Goal: Transaction & Acquisition: Subscribe to service/newsletter

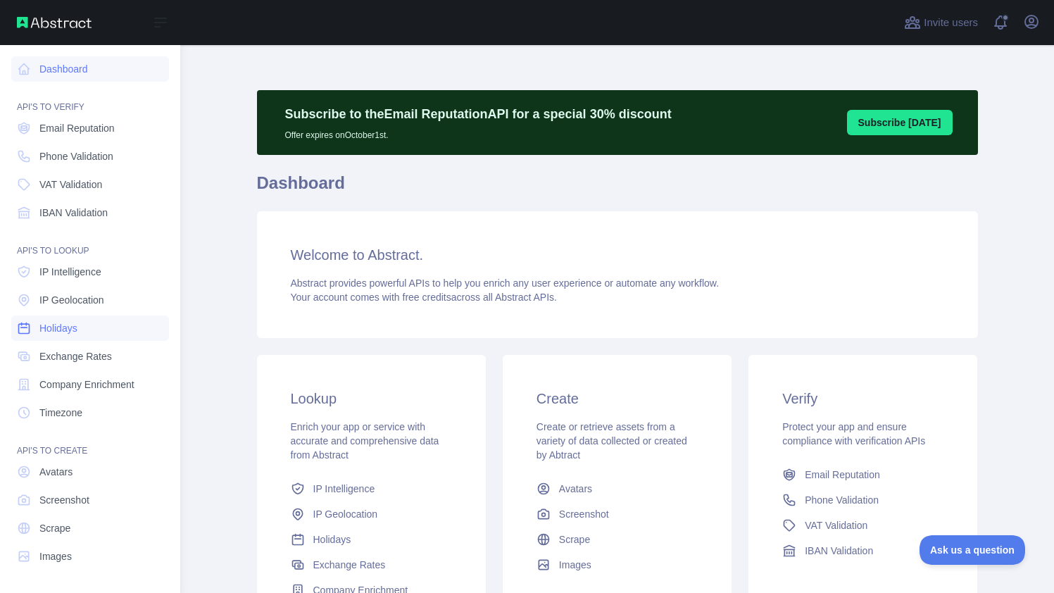
click at [68, 326] on span "Holidays" at bounding box center [58, 328] width 38 height 14
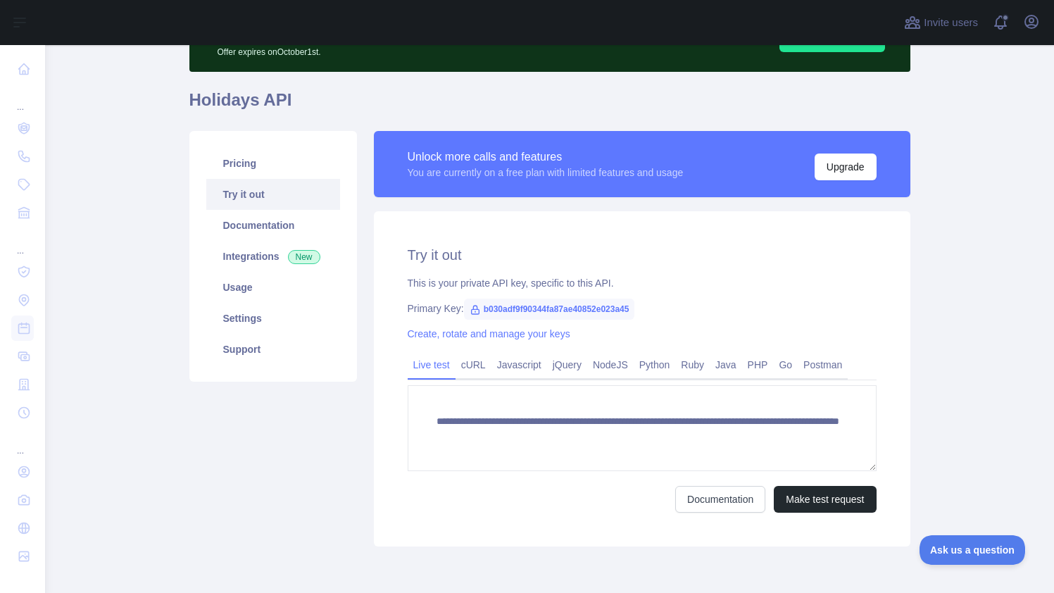
scroll to position [141, 0]
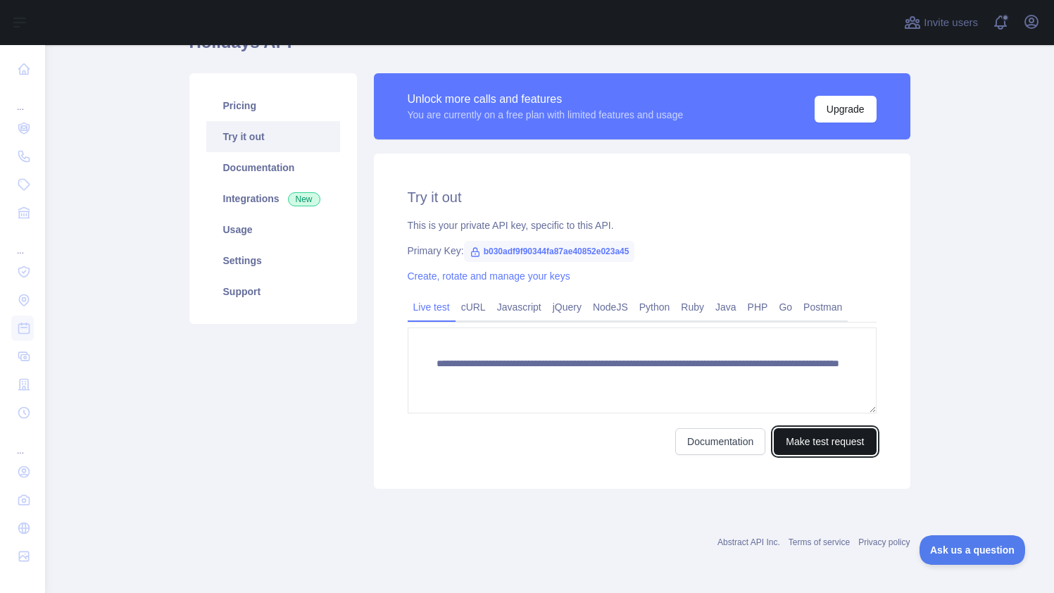
click at [800, 438] on button "Make test request" at bounding box center [824, 441] width 102 height 27
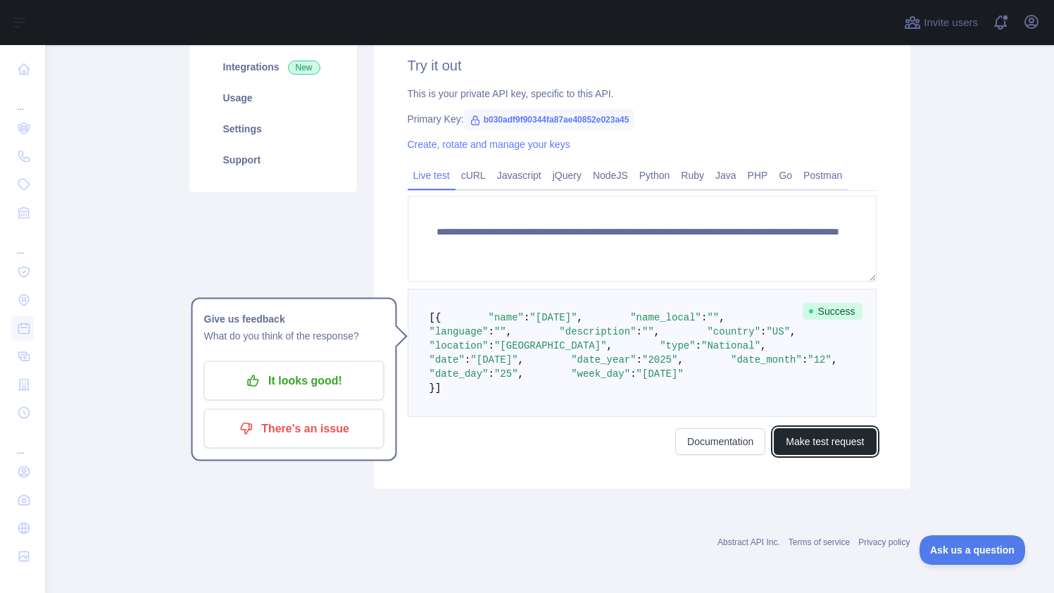
scroll to position [353, 0]
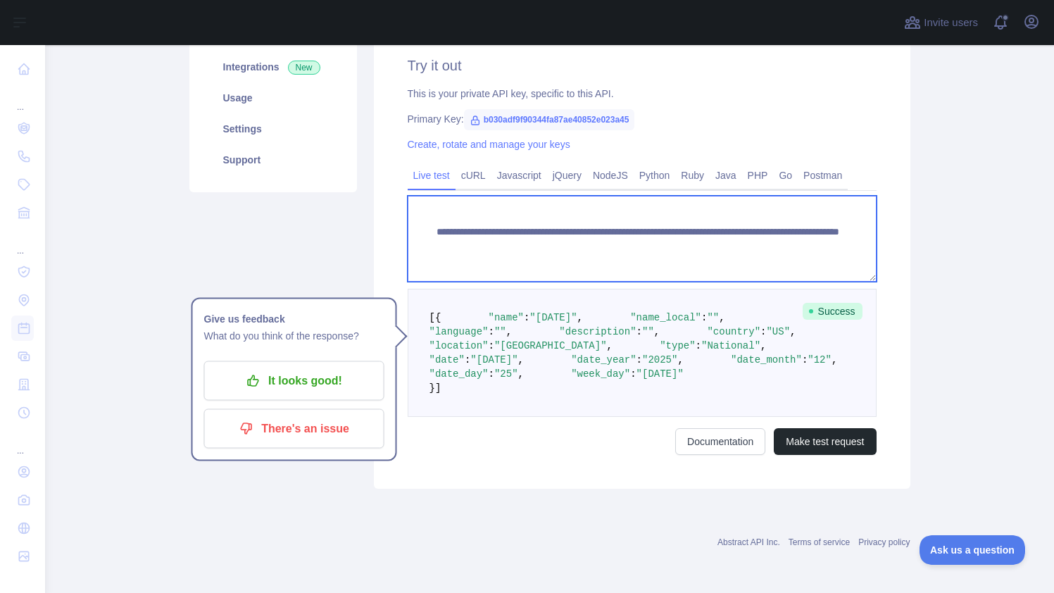
click at [782, 196] on textarea "**********" at bounding box center [641, 239] width 469 height 86
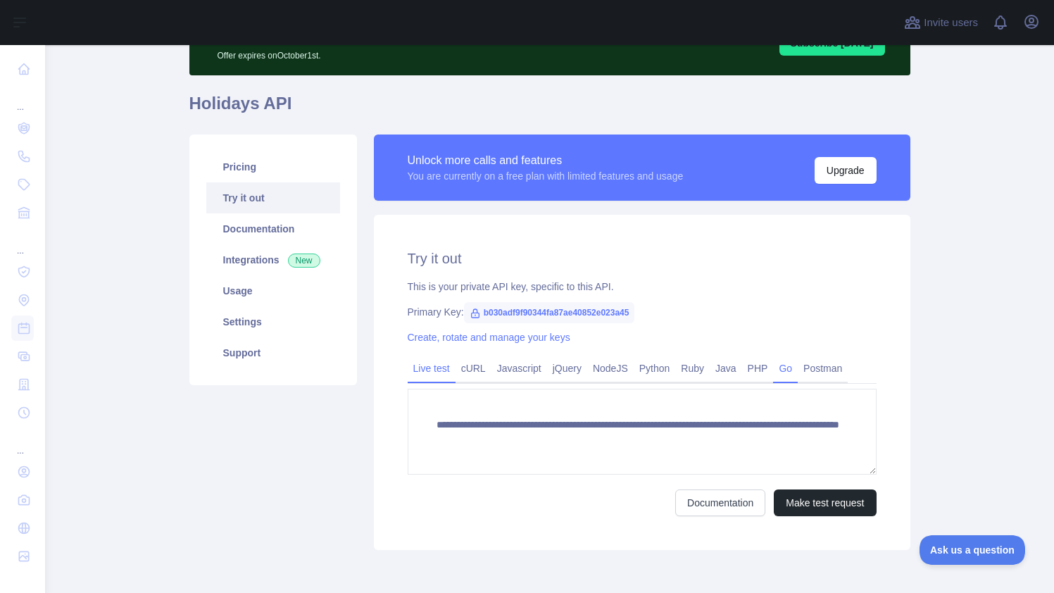
scroll to position [141, 0]
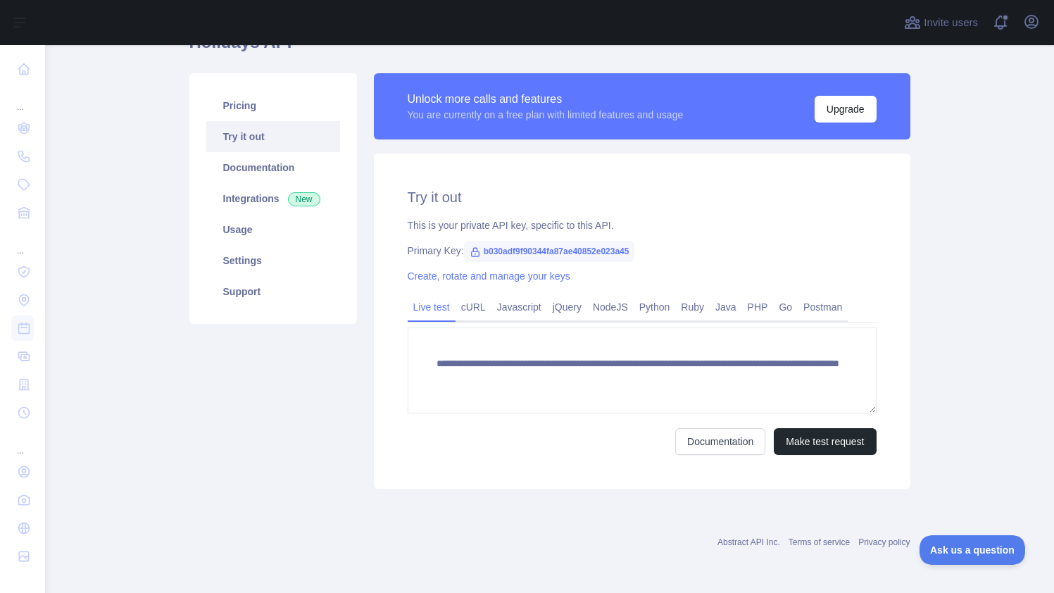
click at [816, 458] on div "**********" at bounding box center [642, 320] width 536 height 335
click at [782, 435] on button "Make test request" at bounding box center [824, 441] width 102 height 27
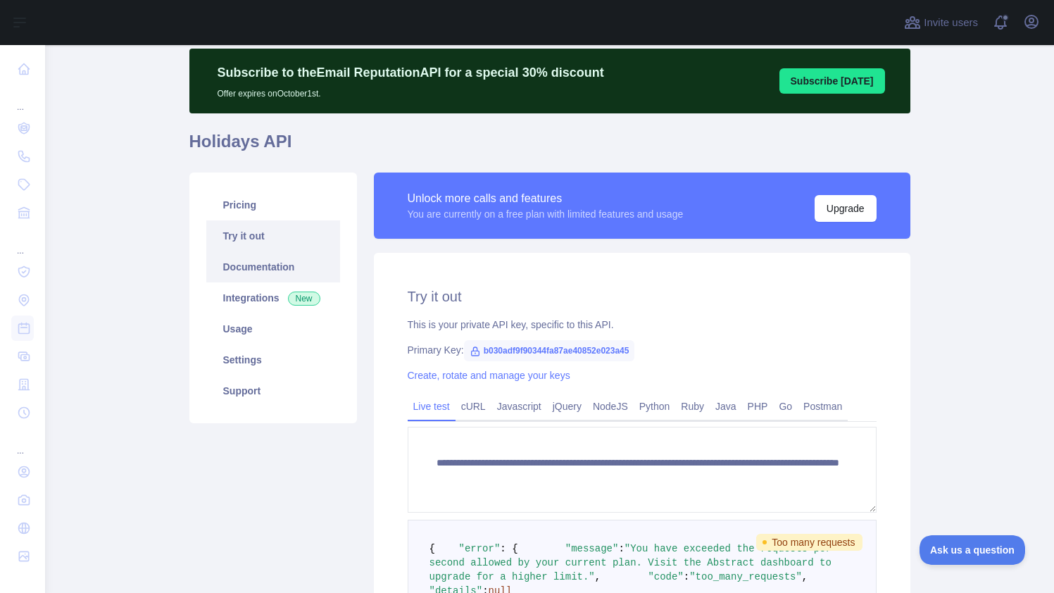
scroll to position [16, 0]
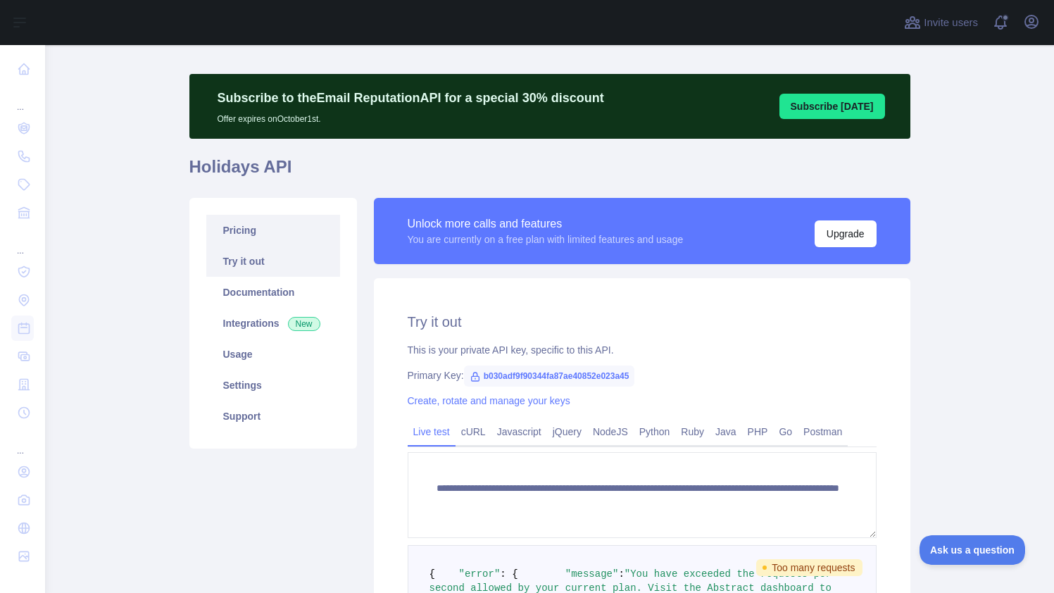
click at [227, 234] on link "Pricing" at bounding box center [273, 230] width 134 height 31
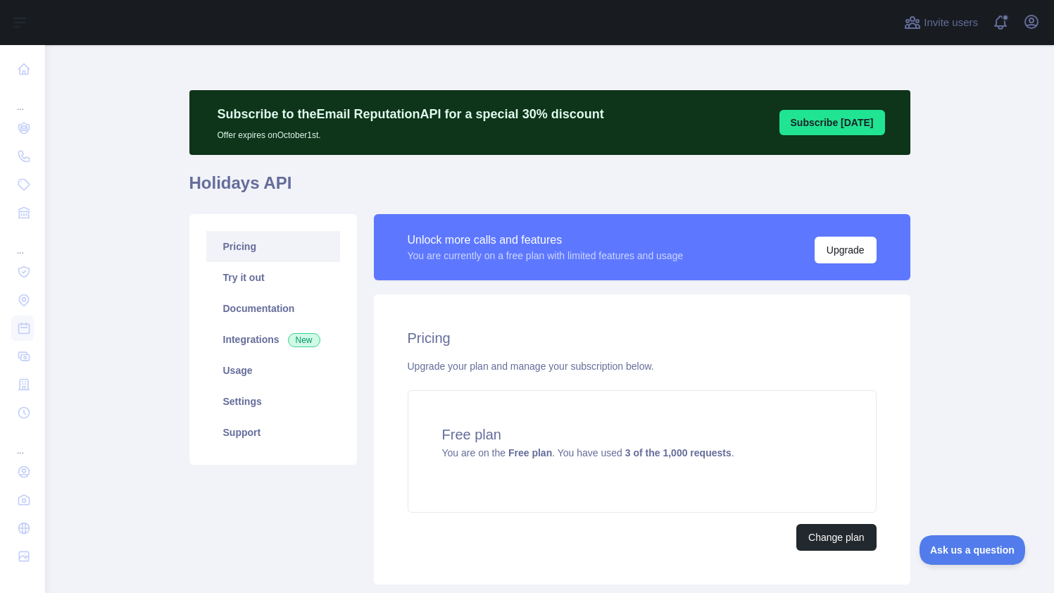
click at [61, 160] on main "Subscribe to the Email Reputation API for a special 30 % discount Offer expires…" at bounding box center [549, 319] width 1009 height 548
click at [256, 283] on link "Try it out" at bounding box center [273, 277] width 134 height 31
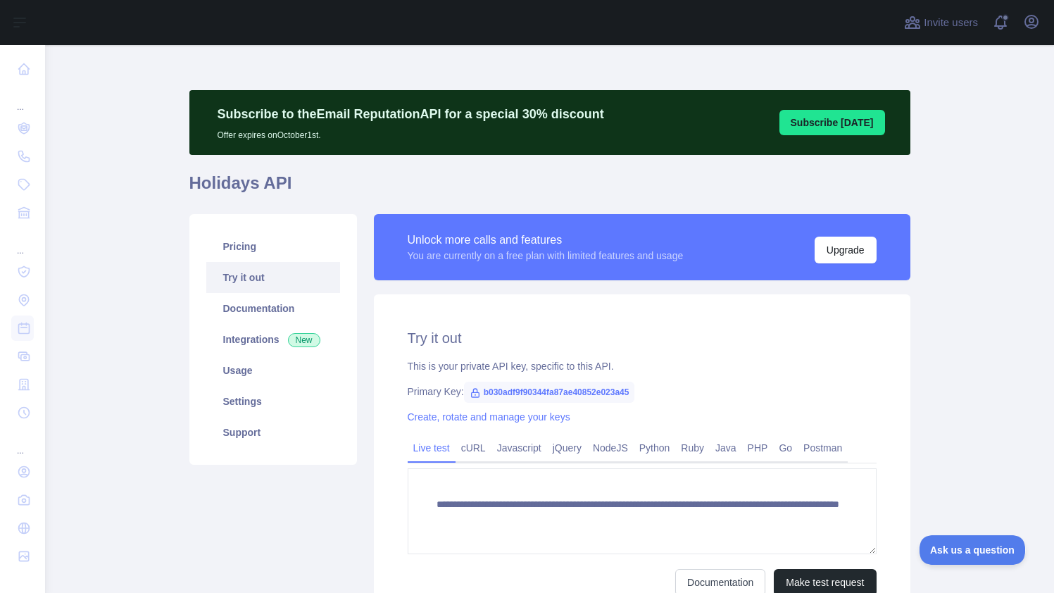
click at [511, 396] on span "b030adf9f90344fa87ae40852e023a45" at bounding box center [549, 391] width 171 height 21
click at [526, 390] on span "b030adf9f90344fa87ae40852e023a45" at bounding box center [549, 391] width 171 height 21
click at [519, 391] on span "b030adf9f90344fa87ae40852e023a45" at bounding box center [549, 391] width 171 height 21
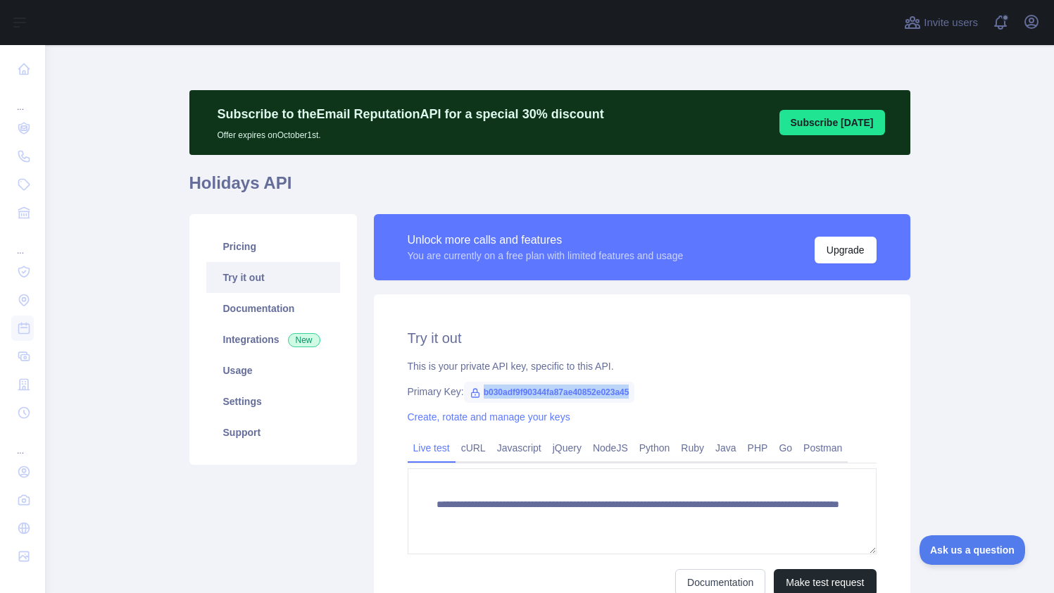
click at [519, 391] on span "b030adf9f90344fa87ae40852e023a45" at bounding box center [549, 391] width 171 height 21
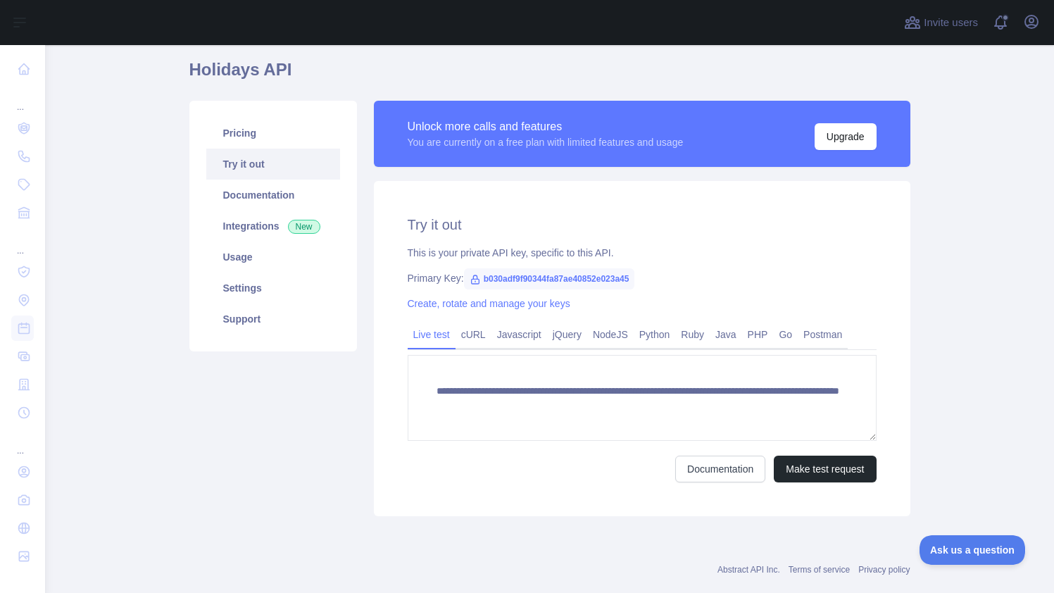
scroll to position [141, 0]
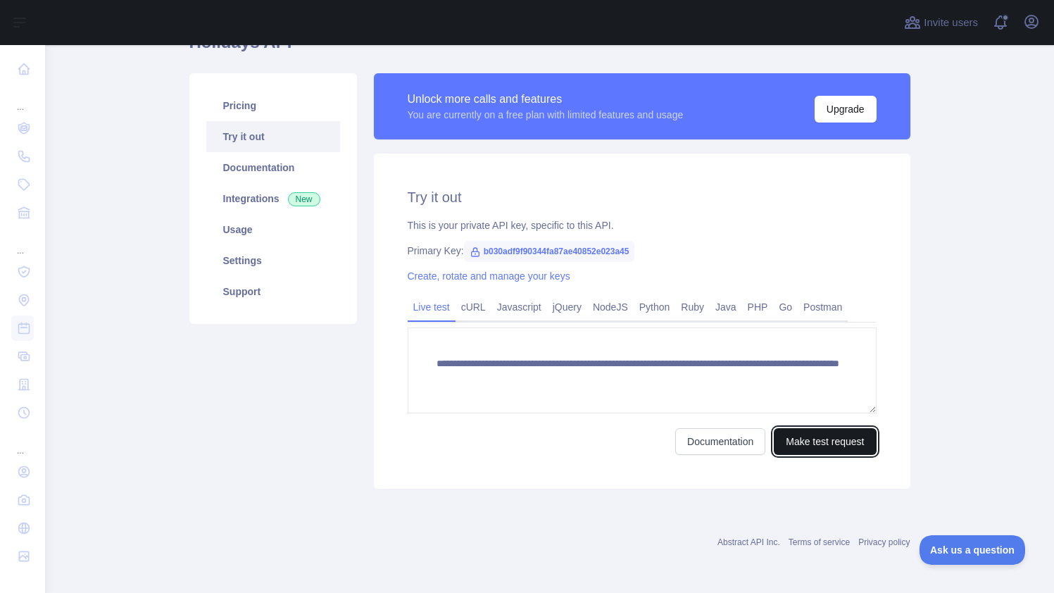
click at [844, 453] on button "Make test request" at bounding box center [824, 441] width 102 height 27
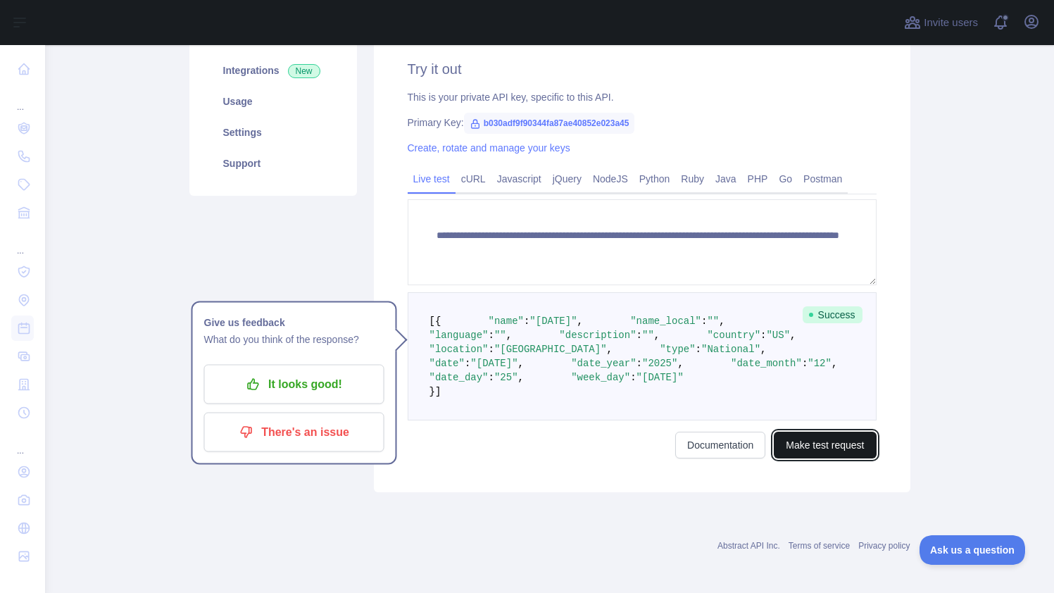
scroll to position [296, 0]
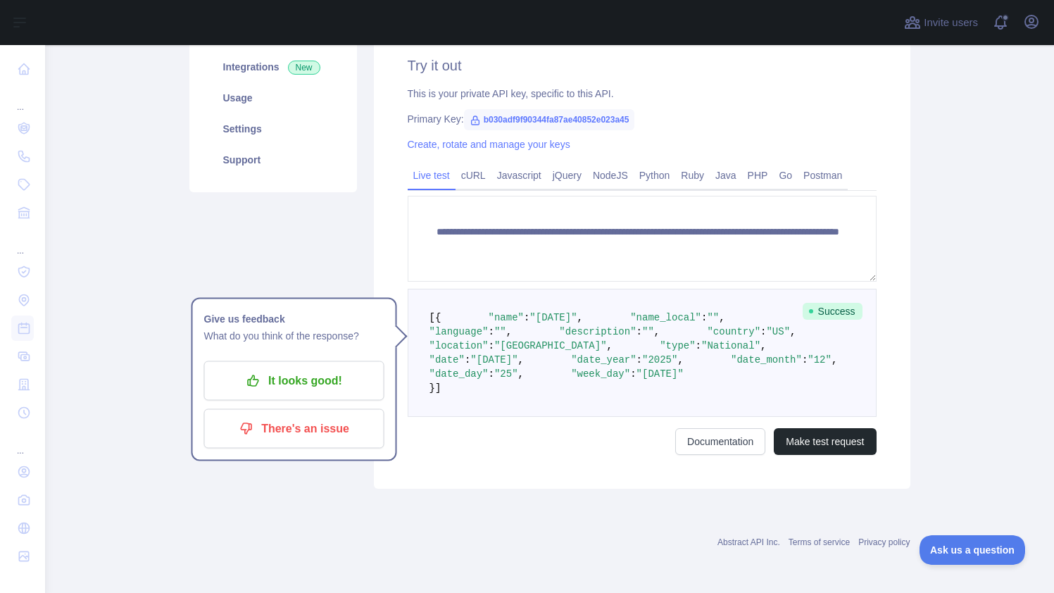
click at [563, 351] on span ""United States"" at bounding box center [550, 345] width 113 height 11
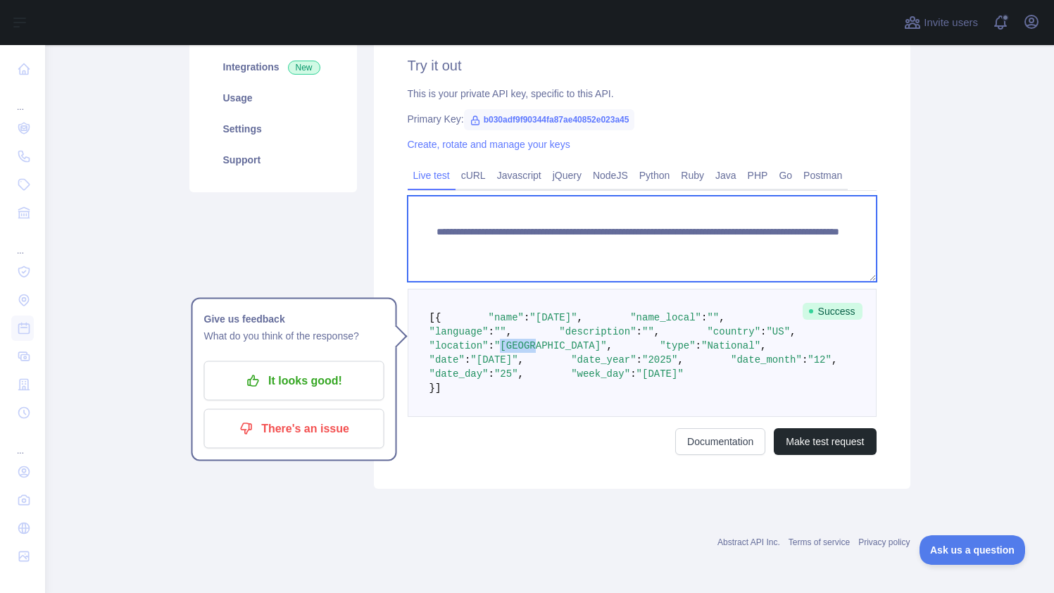
click at [708, 241] on textarea "**********" at bounding box center [641, 239] width 469 height 86
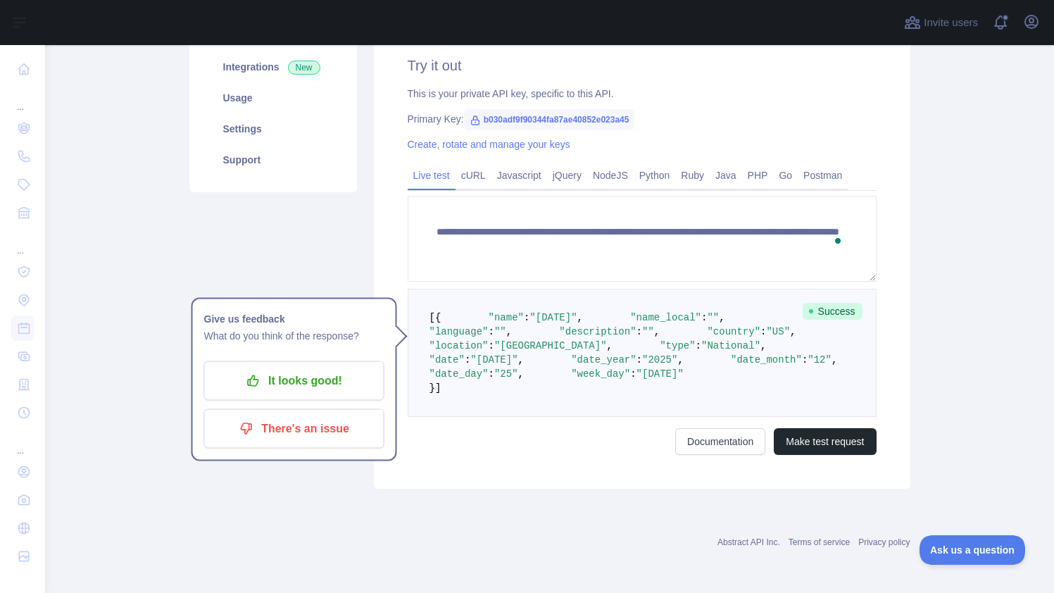
click at [719, 374] on pre "[ { "name" : "Christmas Day" , "name_local" : "" , "language" : "" , "descripti…" at bounding box center [641, 353] width 469 height 128
click at [809, 455] on button "Make test request" at bounding box center [824, 441] width 102 height 27
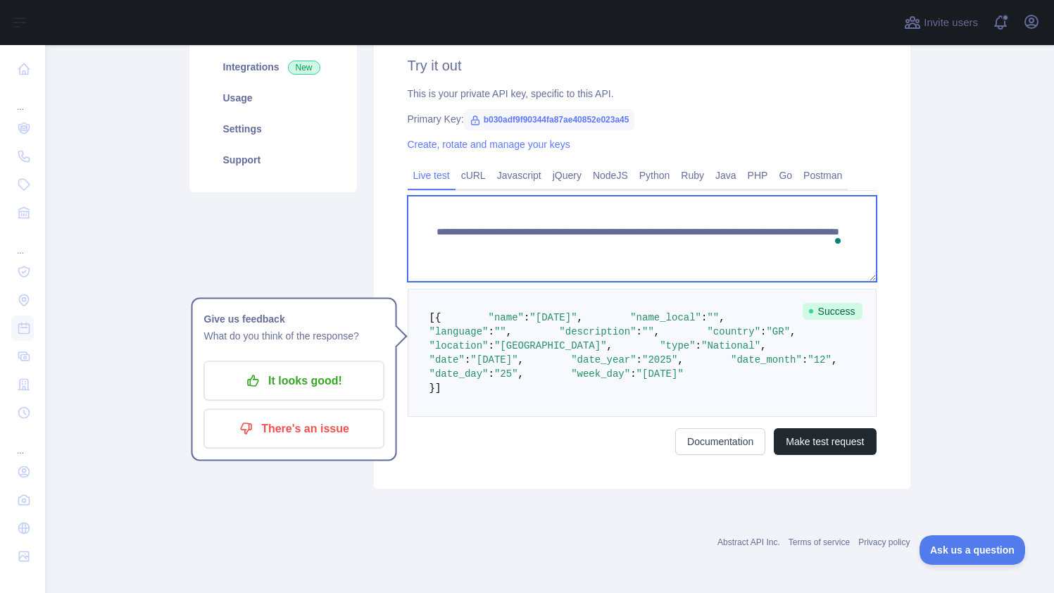
click at [691, 196] on textarea "**********" at bounding box center [641, 239] width 469 height 86
click at [676, 196] on textarea "**********" at bounding box center [641, 239] width 469 height 86
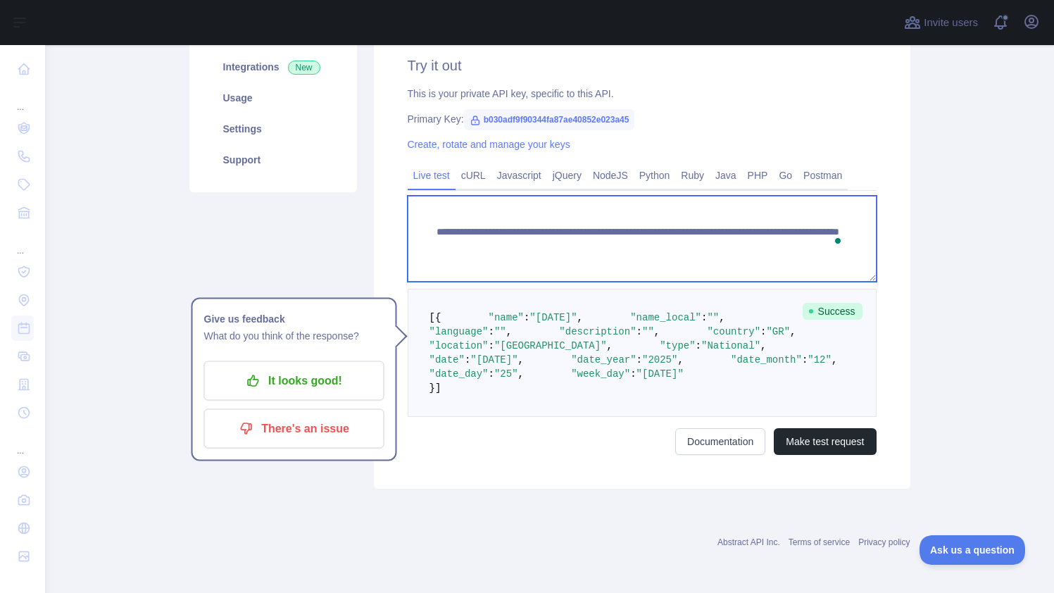
drag, startPoint x: 776, startPoint y: 198, endPoint x: 837, endPoint y: 204, distance: 61.6
click at [837, 204] on textarea "**********" at bounding box center [641, 239] width 469 height 86
click at [730, 198] on textarea "**********" at bounding box center [641, 239] width 469 height 86
click at [704, 196] on textarea "**********" at bounding box center [641, 239] width 469 height 86
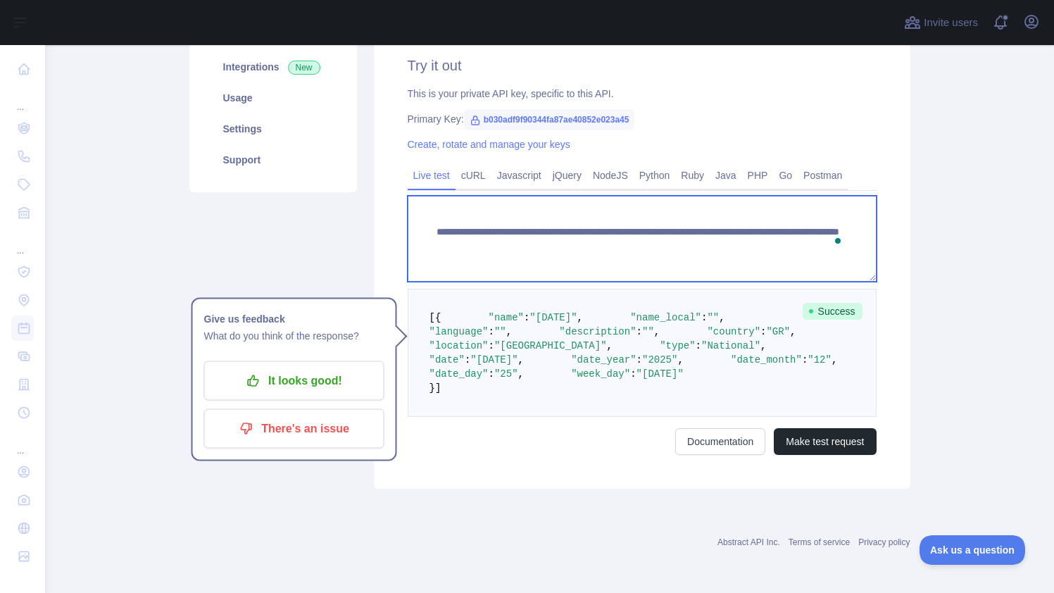
click at [704, 196] on textarea "**********" at bounding box center [641, 239] width 469 height 86
click at [677, 198] on textarea "**********" at bounding box center [641, 239] width 469 height 86
type textarea "**********"
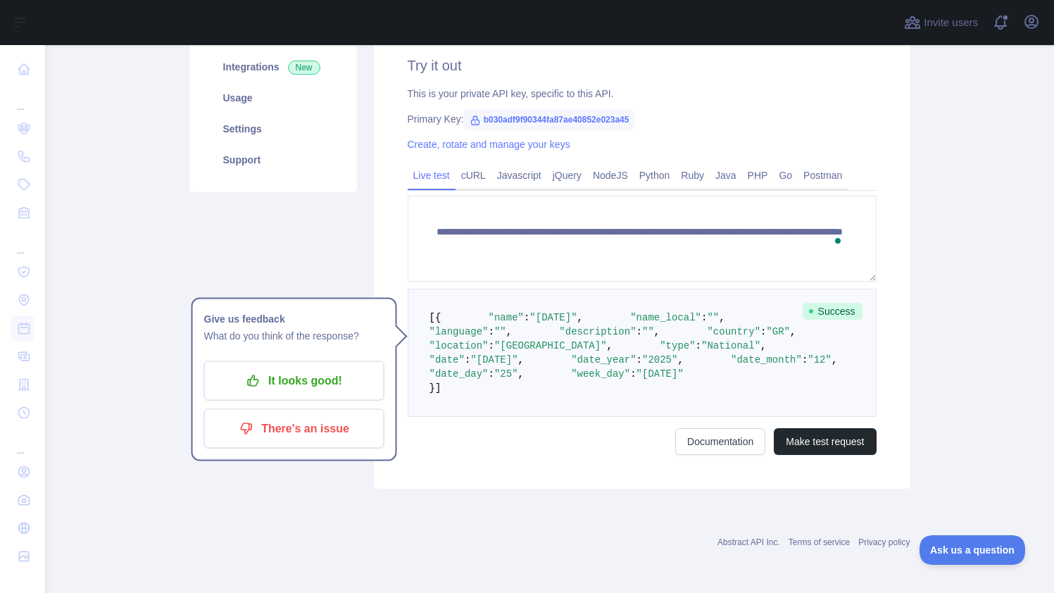
click at [785, 355] on pre "[ { "name" : "Christmas Day" , "name_local" : "" , "language" : "" , "descripti…" at bounding box center [641, 353] width 469 height 128
click at [801, 455] on button "Make test request" at bounding box center [824, 441] width 102 height 27
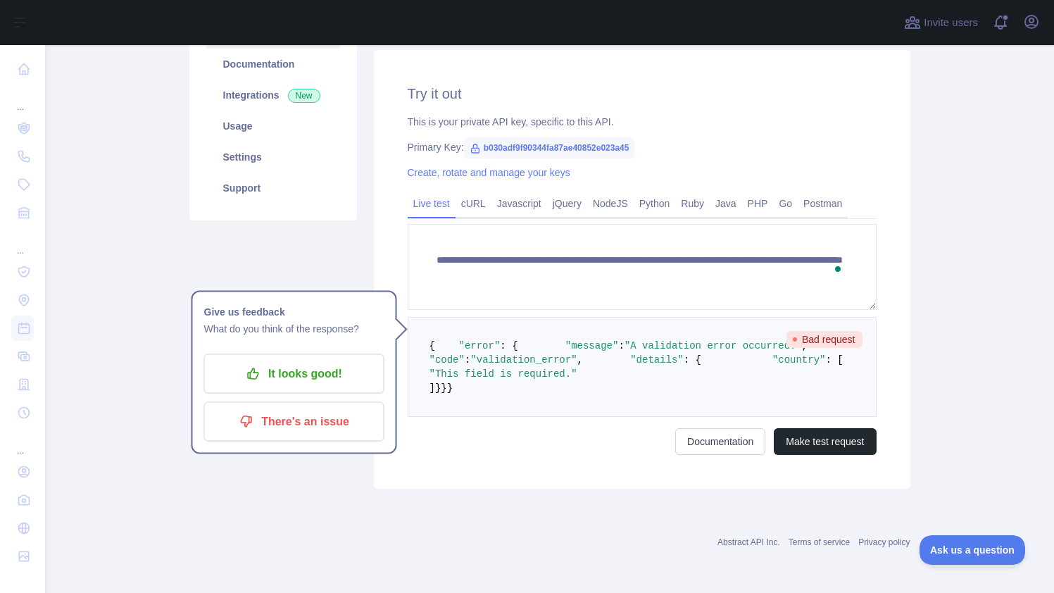
click at [772, 354] on span ""country"" at bounding box center [798, 359] width 53 height 11
click at [621, 339] on pre "{ "error" : { "message" : "A validation error occurred." , "code" : "validation…" at bounding box center [641, 367] width 469 height 100
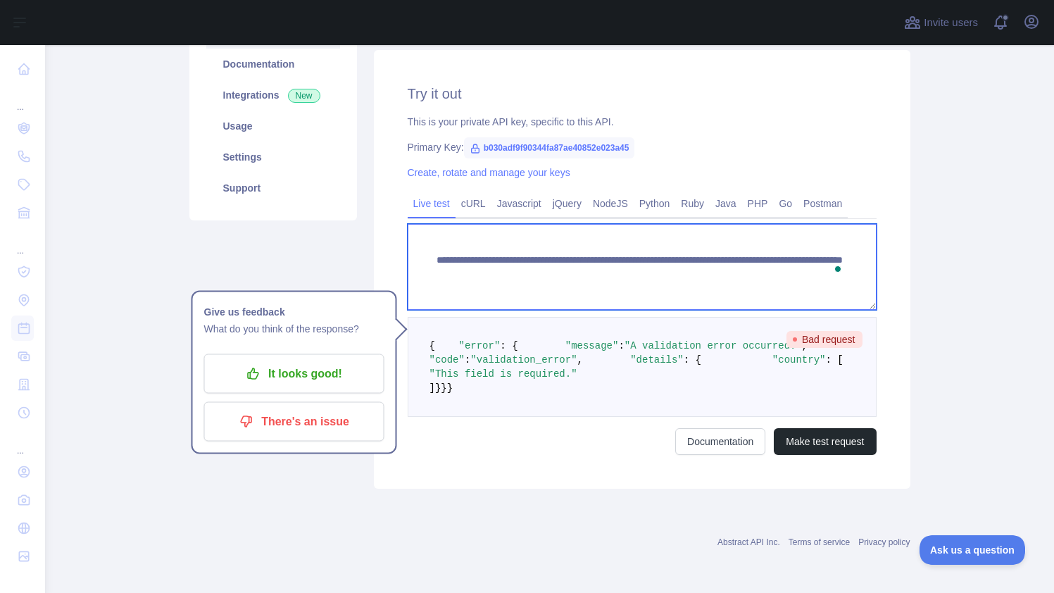
click at [699, 224] on textarea "**********" at bounding box center [641, 267] width 469 height 86
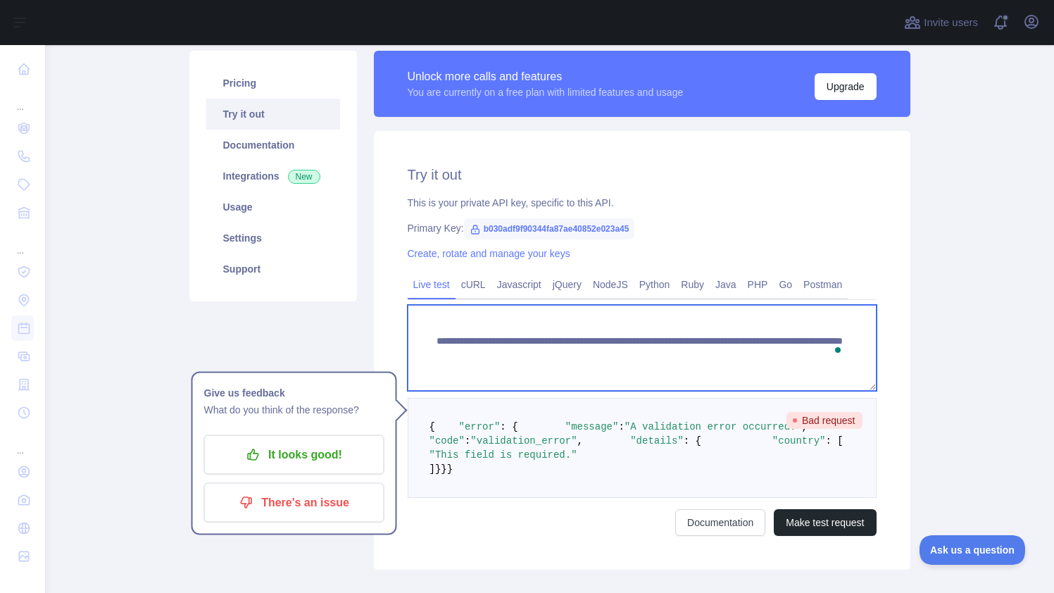
scroll to position [110, 0]
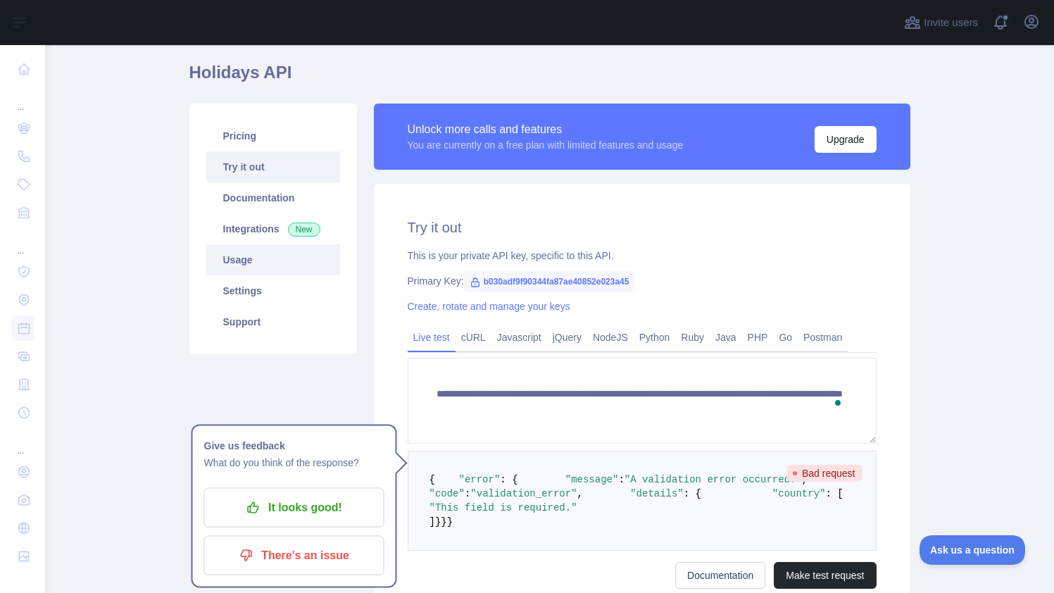
click at [236, 272] on link "Usage" at bounding box center [273, 259] width 134 height 31
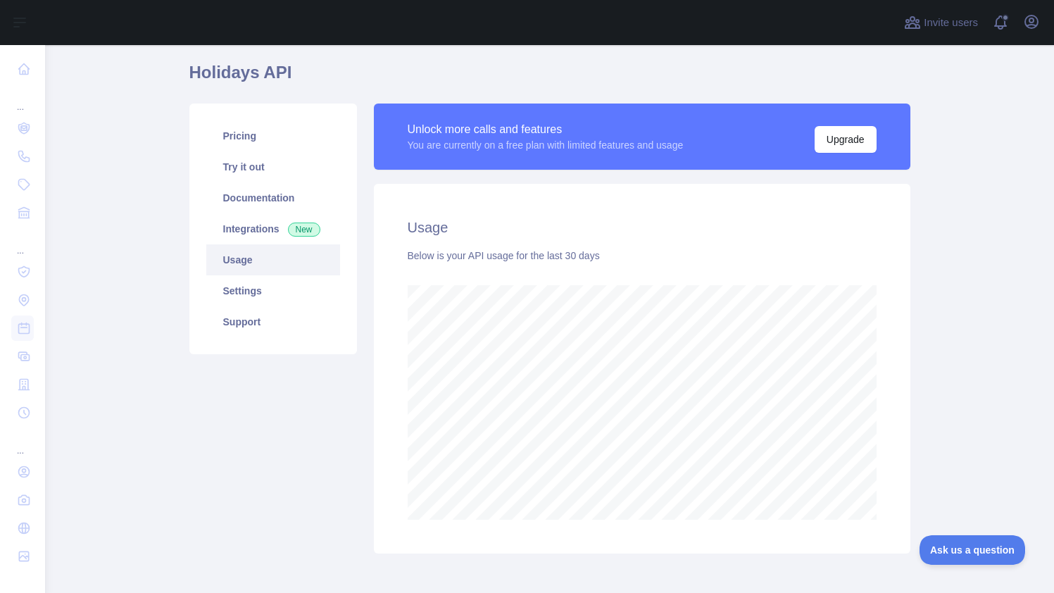
scroll to position [548, 1009]
click at [253, 284] on link "Settings" at bounding box center [273, 290] width 134 height 31
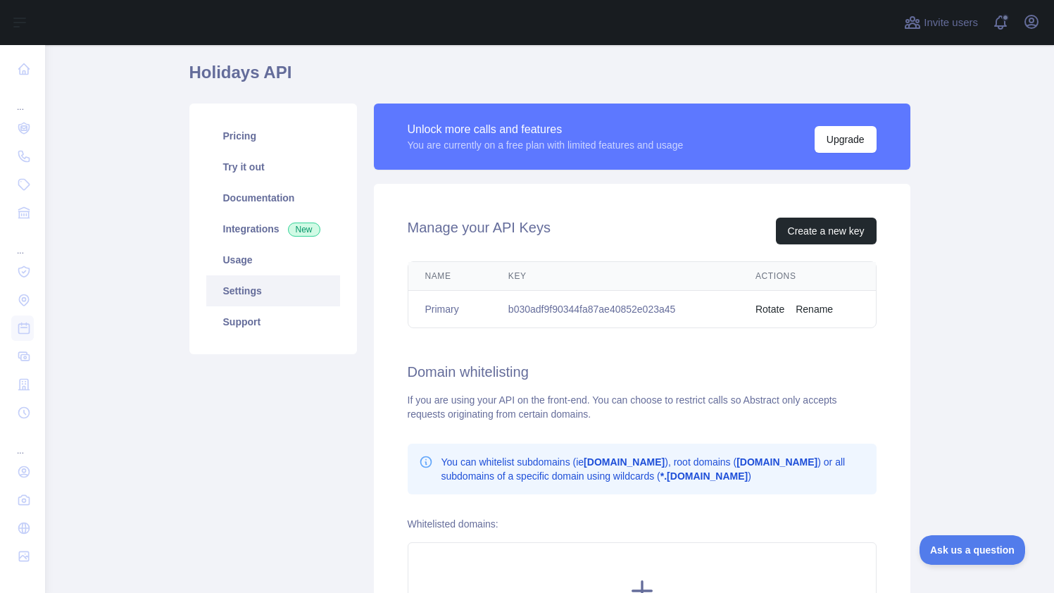
click at [539, 283] on th "Key" at bounding box center [614, 276] width 247 height 29
click at [241, 127] on link "Pricing" at bounding box center [273, 135] width 134 height 31
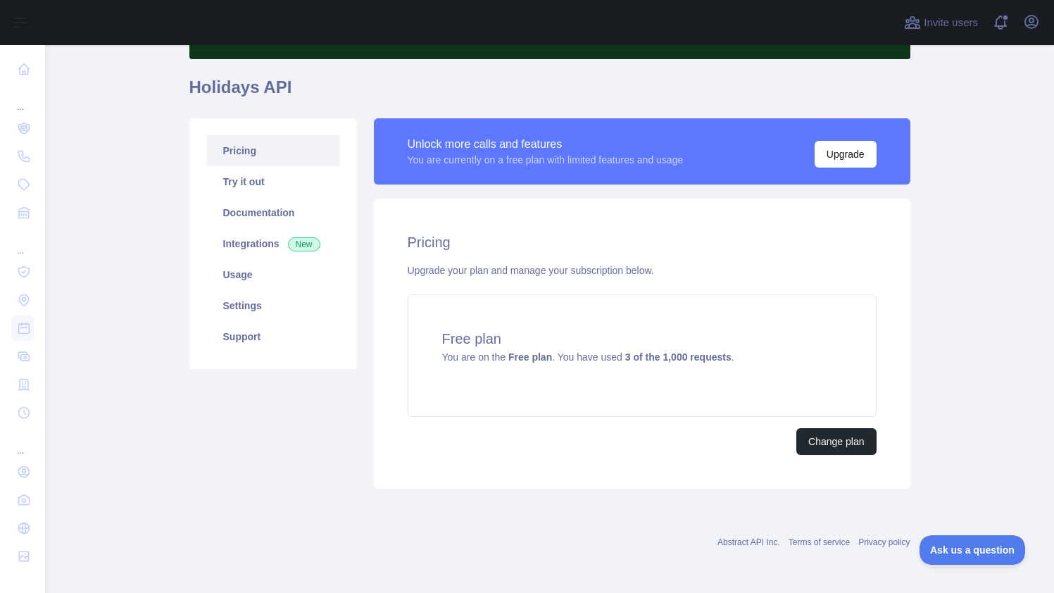
scroll to position [96, 0]
click at [847, 440] on button "Change plan" at bounding box center [836, 441] width 80 height 27
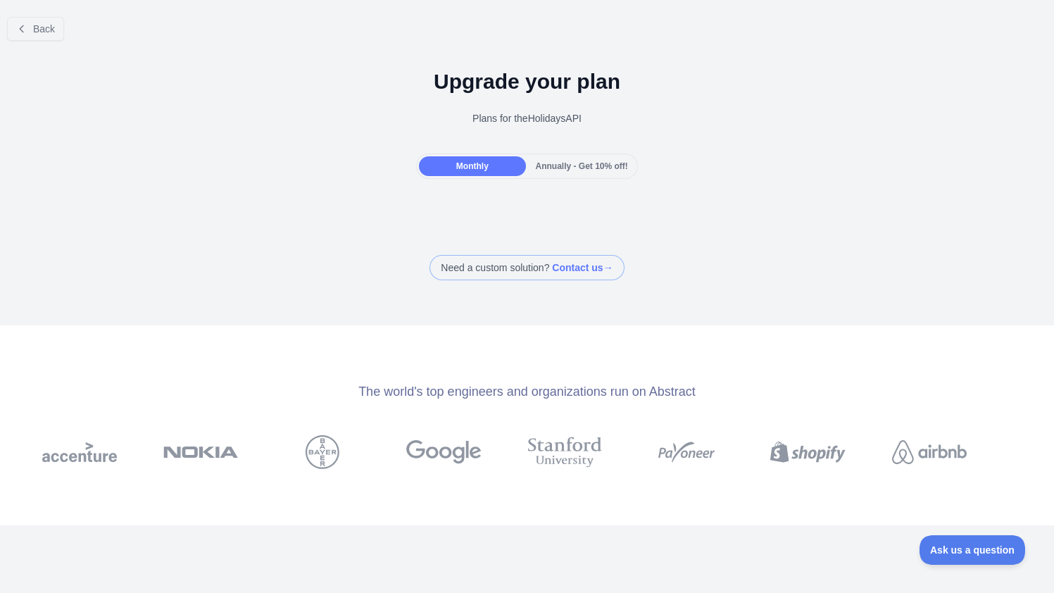
click at [584, 168] on span "Annually - Get 10% off!" at bounding box center [582, 166] width 92 height 10
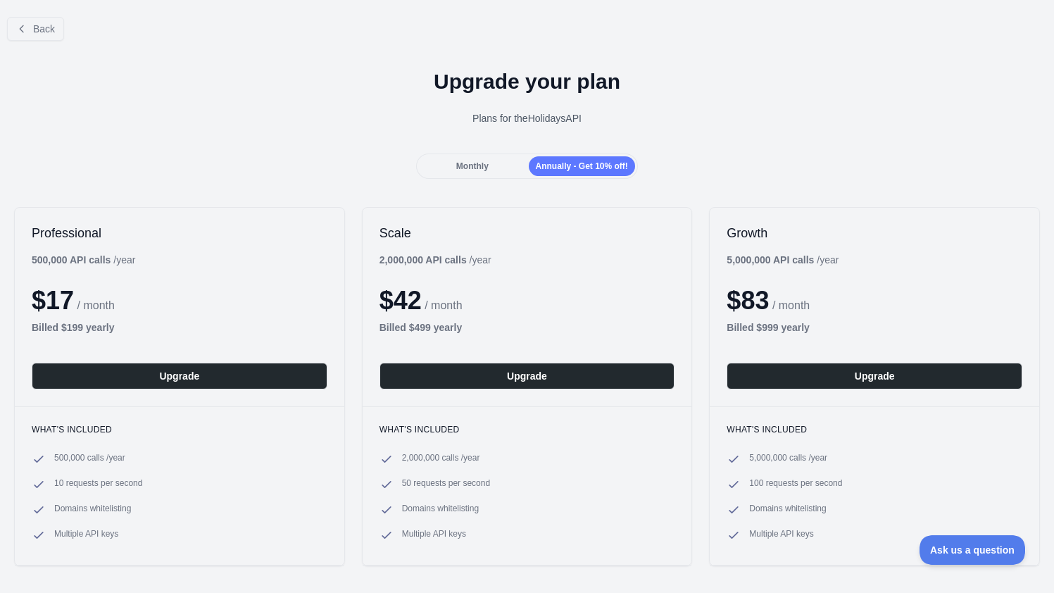
click at [467, 163] on span "Monthly" at bounding box center [472, 166] width 32 height 10
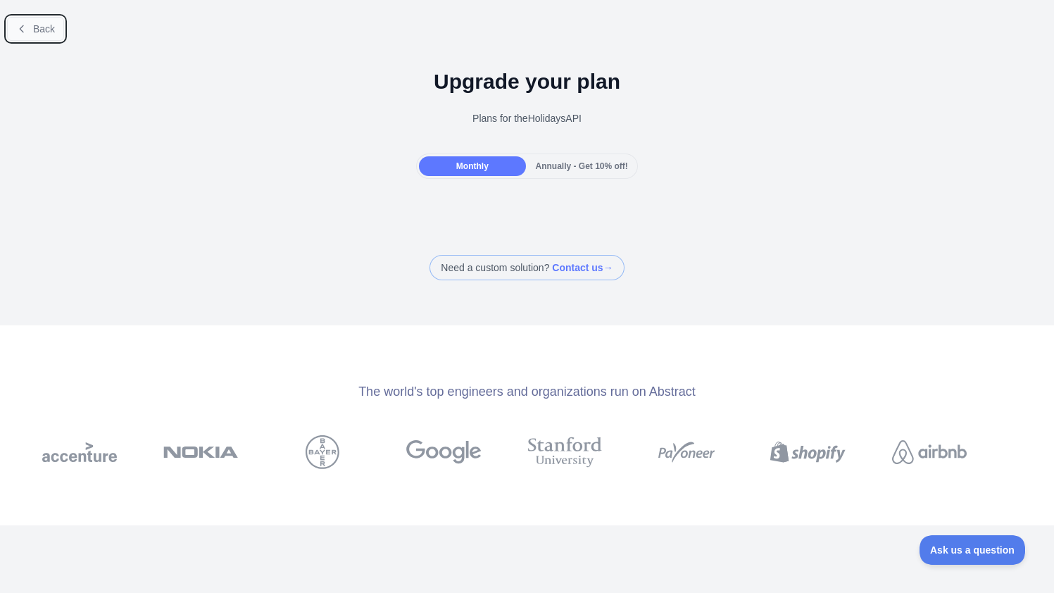
click at [42, 30] on span "Back" at bounding box center [44, 28] width 22 height 11
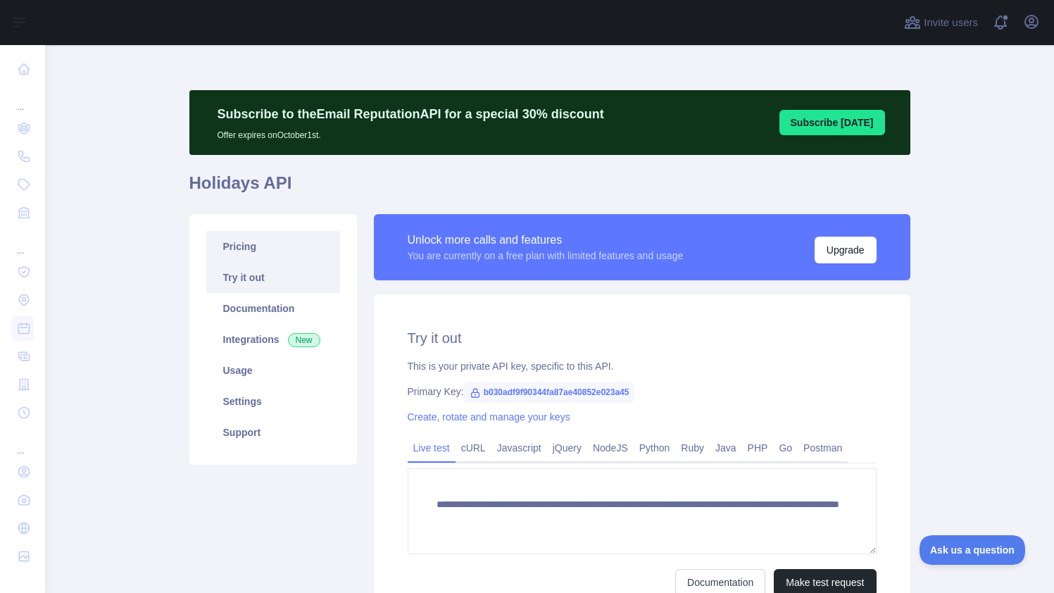
click at [255, 259] on link "Pricing" at bounding box center [273, 246] width 134 height 31
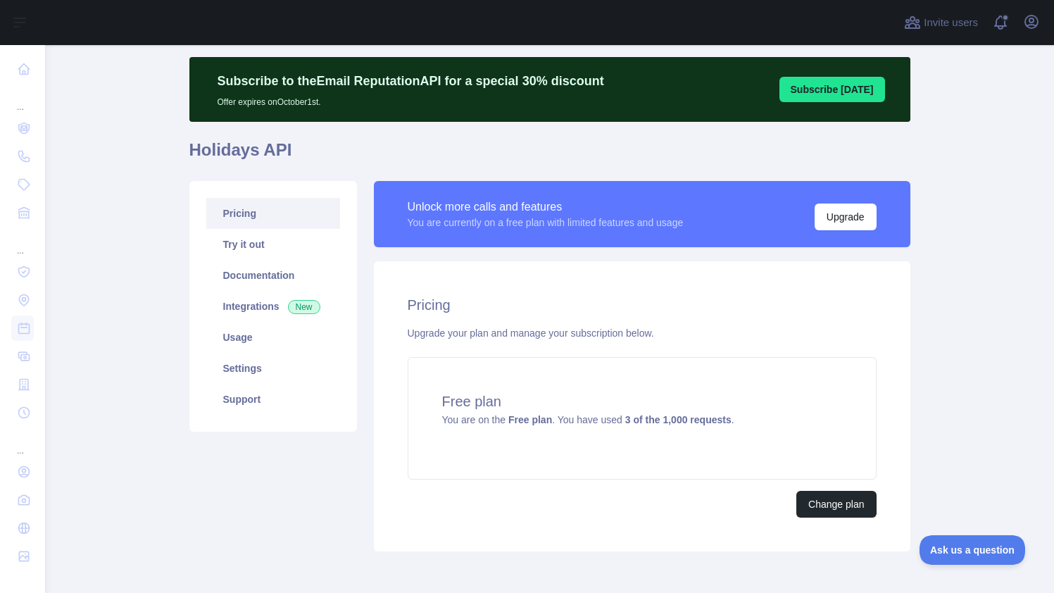
scroll to position [47, 0]
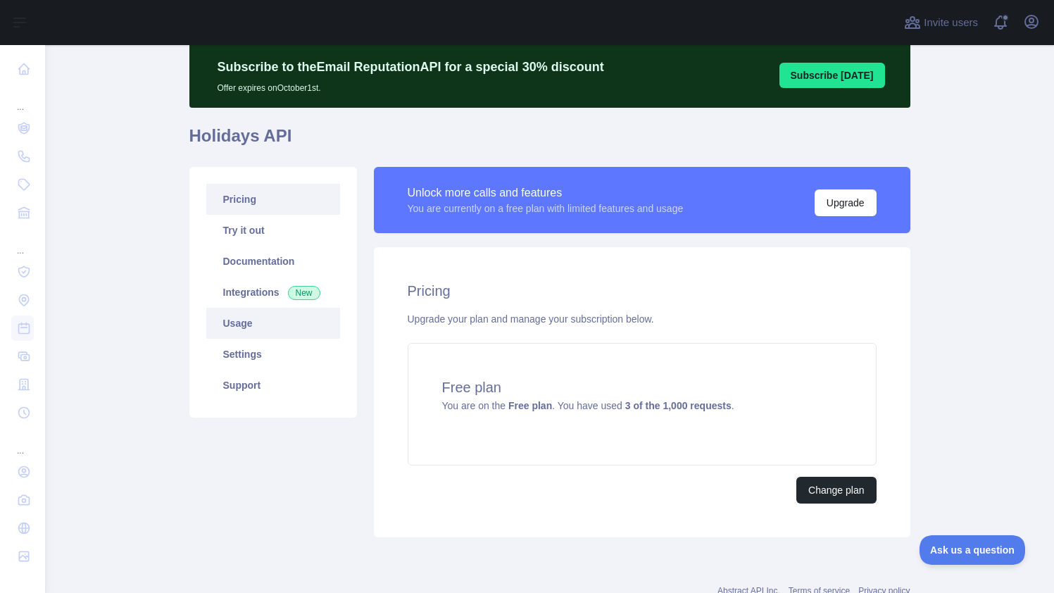
click at [233, 314] on link "Usage" at bounding box center [273, 323] width 134 height 31
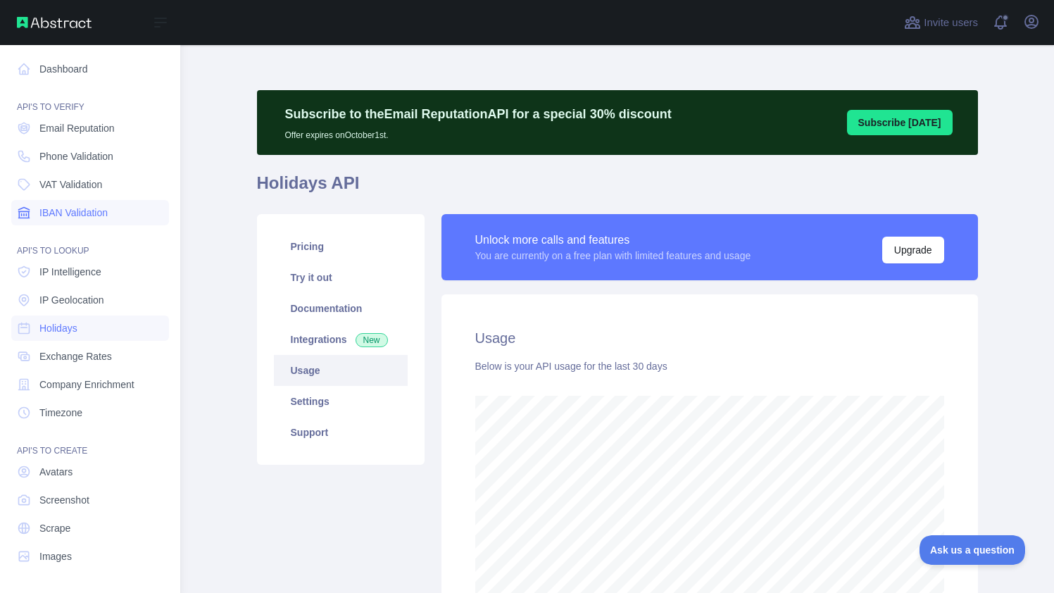
scroll to position [703248, 702922]
click at [67, 330] on span "Holidays" at bounding box center [58, 328] width 38 height 14
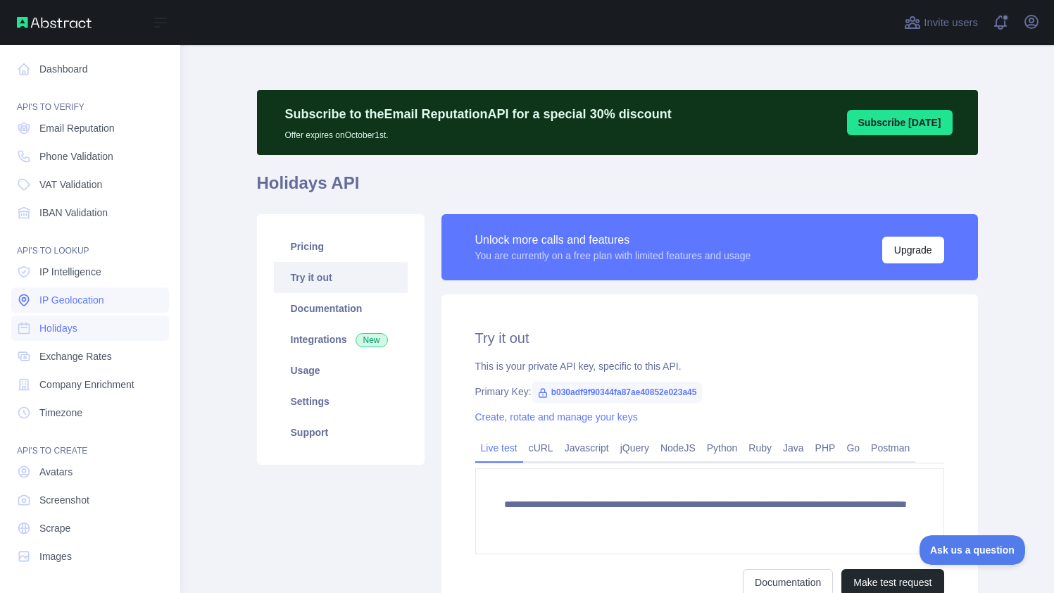
click at [80, 300] on span "IP Geolocation" at bounding box center [71, 300] width 65 height 14
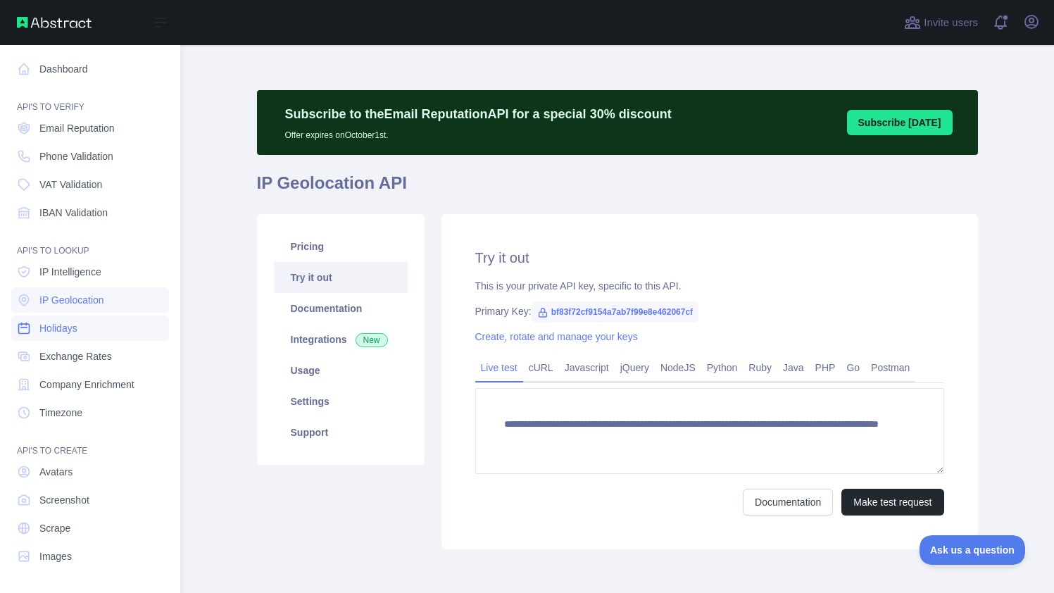
click at [64, 325] on span "Holidays" at bounding box center [58, 328] width 38 height 14
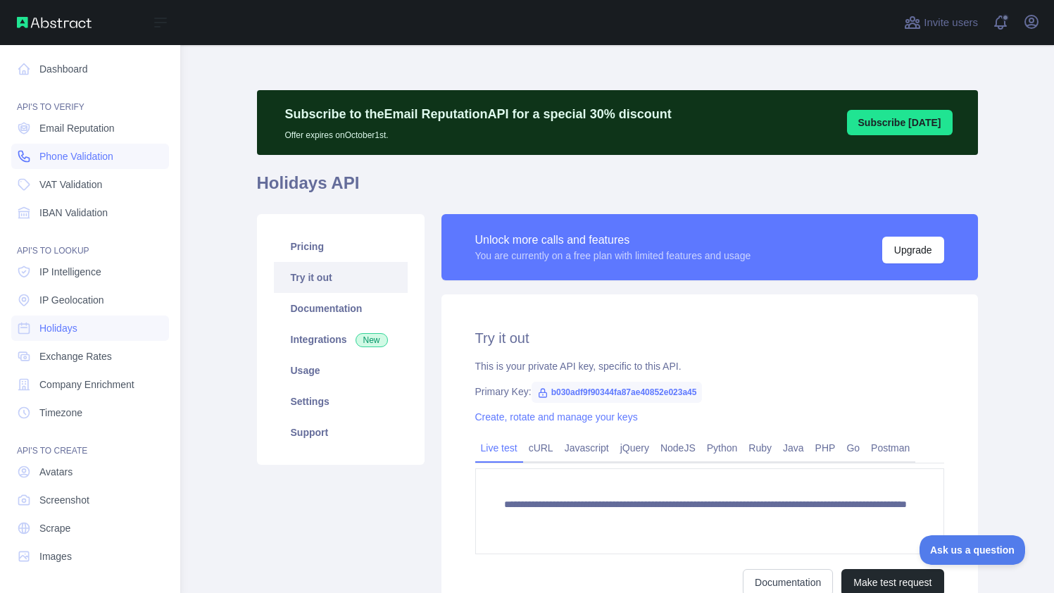
click at [76, 157] on span "Phone Validation" at bounding box center [76, 156] width 74 height 14
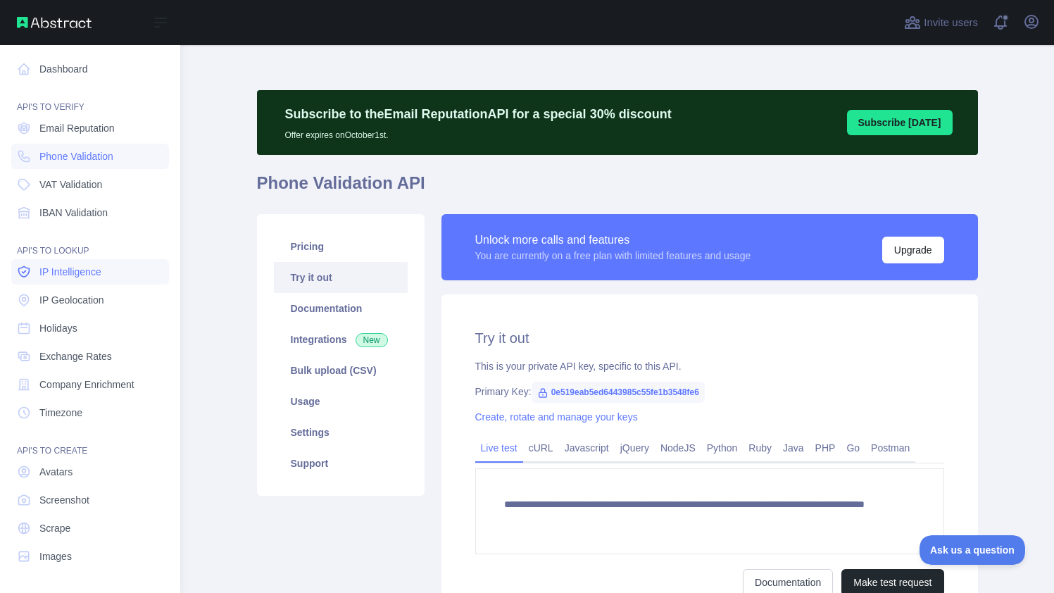
click at [74, 274] on span "IP Intelligence" at bounding box center [70, 272] width 62 height 14
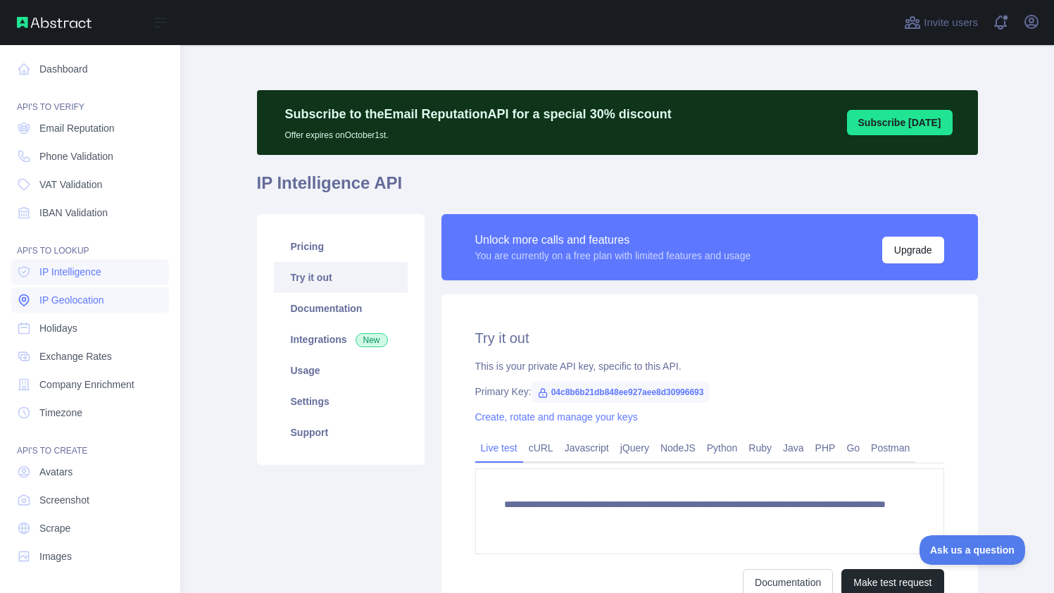
click at [65, 304] on span "IP Geolocation" at bounding box center [71, 300] width 65 height 14
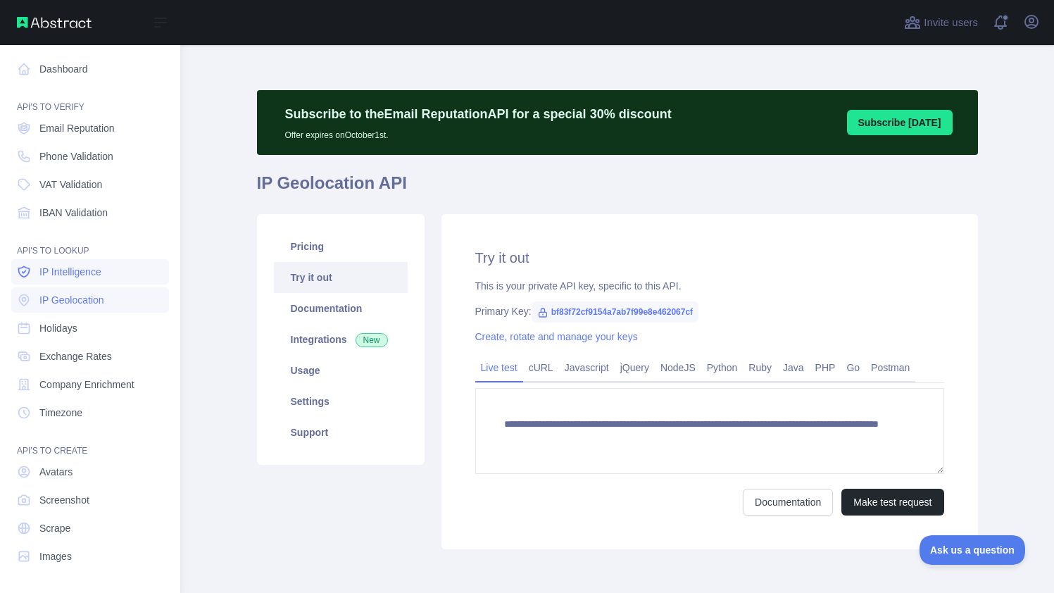
click at [99, 274] on span "IP Intelligence" at bounding box center [70, 272] width 62 height 14
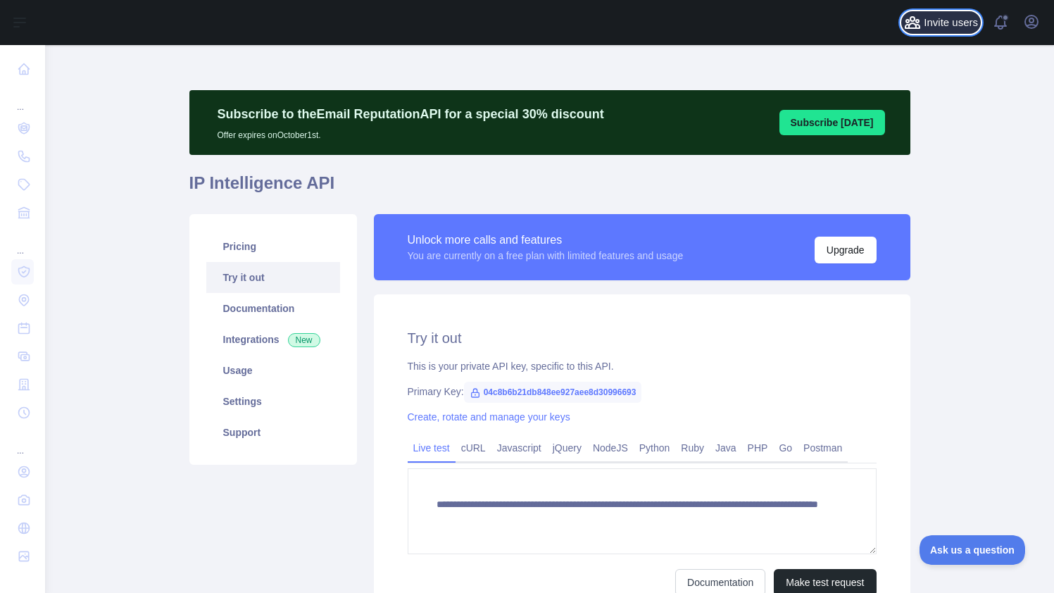
click at [944, 18] on span "Invite users" at bounding box center [950, 23] width 54 height 16
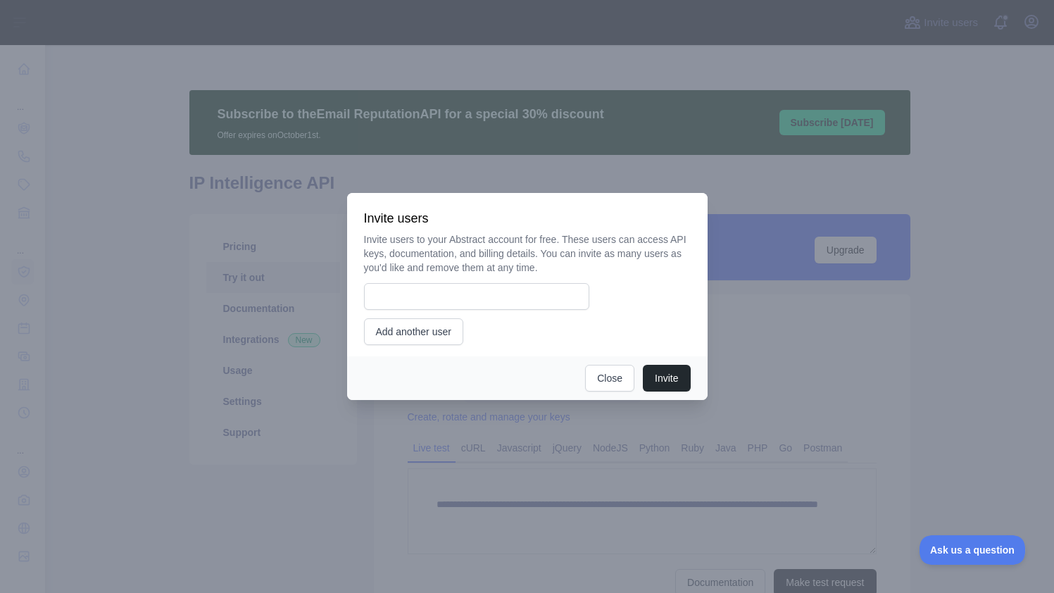
click at [918, 160] on div at bounding box center [527, 296] width 1054 height 593
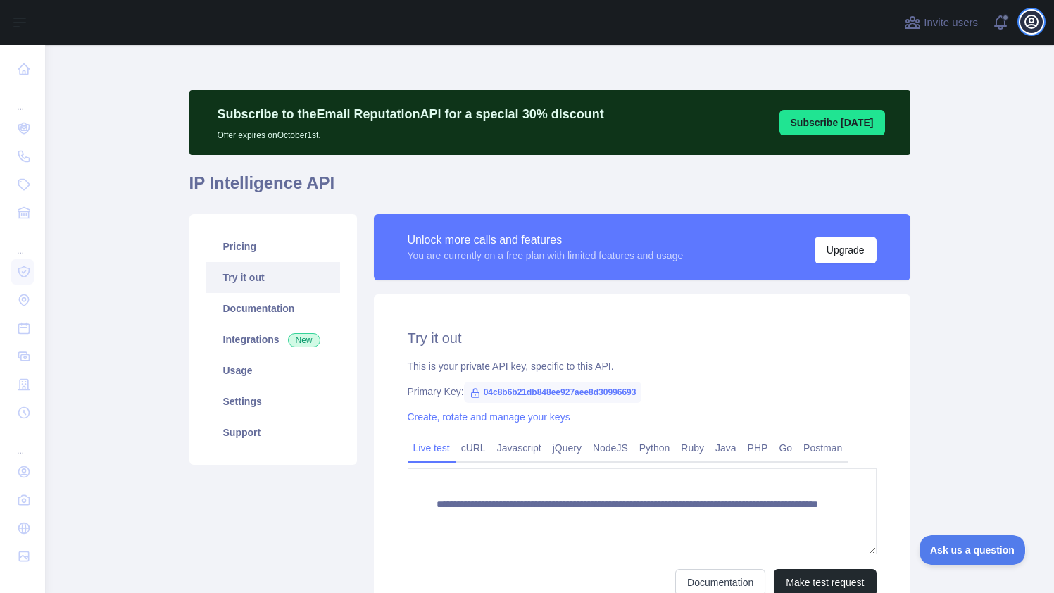
click at [1028, 19] on icon "button" at bounding box center [1031, 21] width 13 height 13
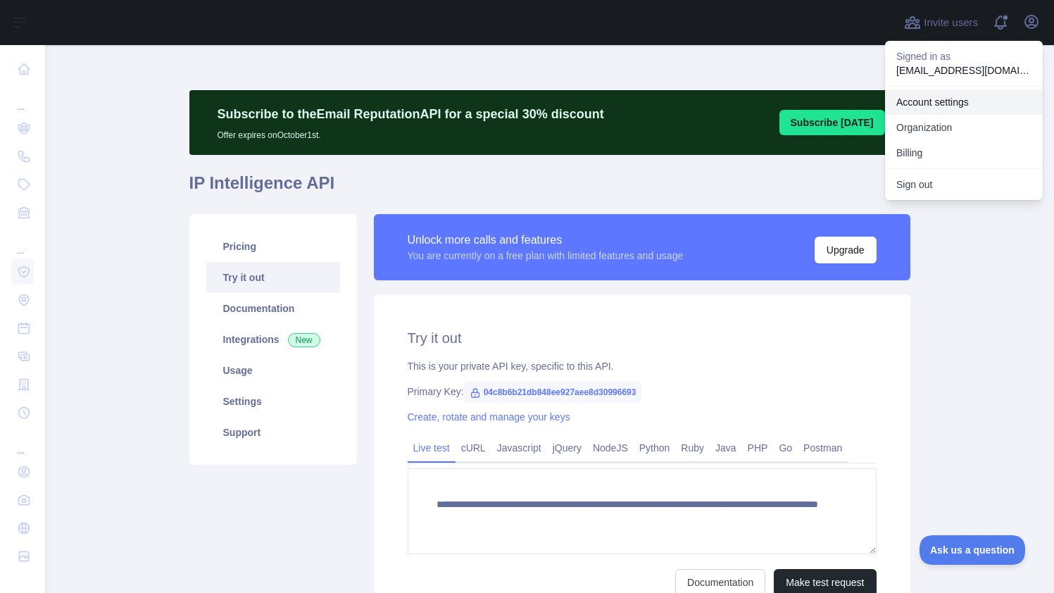
click at [953, 91] on link "Account settings" at bounding box center [964, 101] width 158 height 25
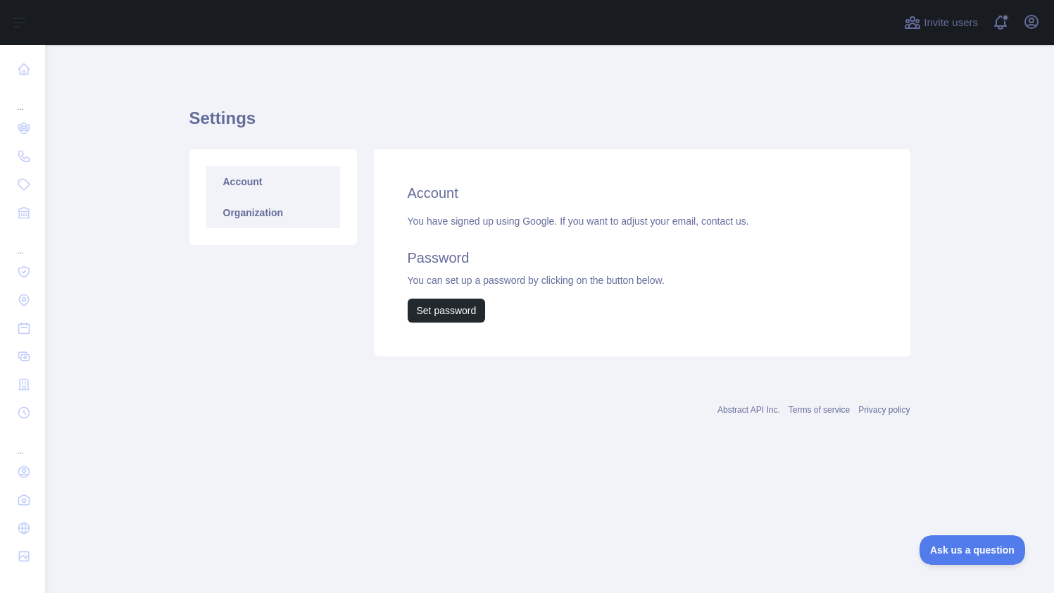
click at [236, 217] on link "Organization" at bounding box center [273, 212] width 134 height 31
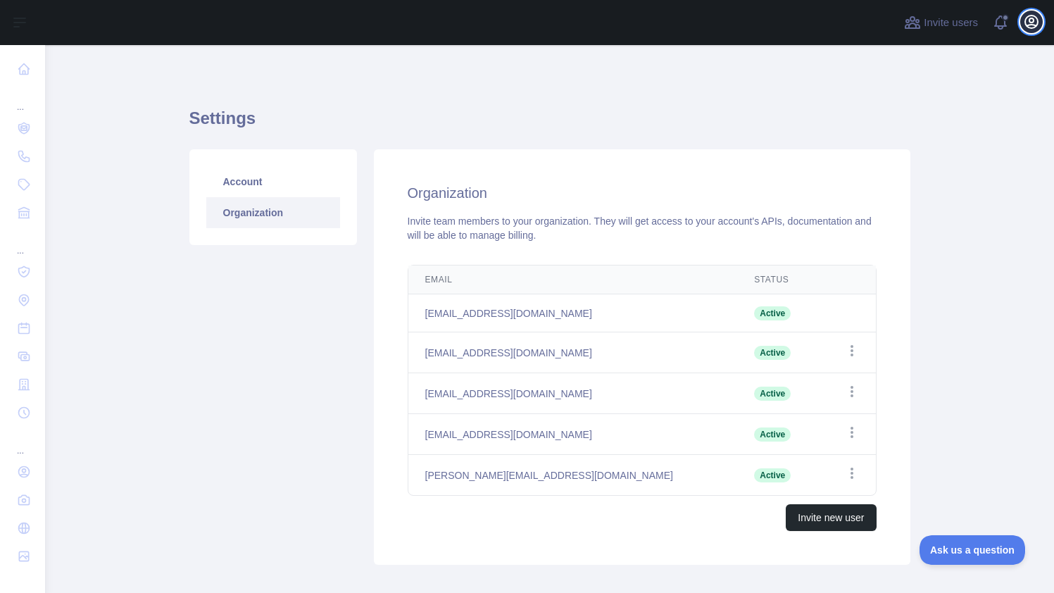
click at [1033, 21] on icon "button" at bounding box center [1031, 21] width 17 height 17
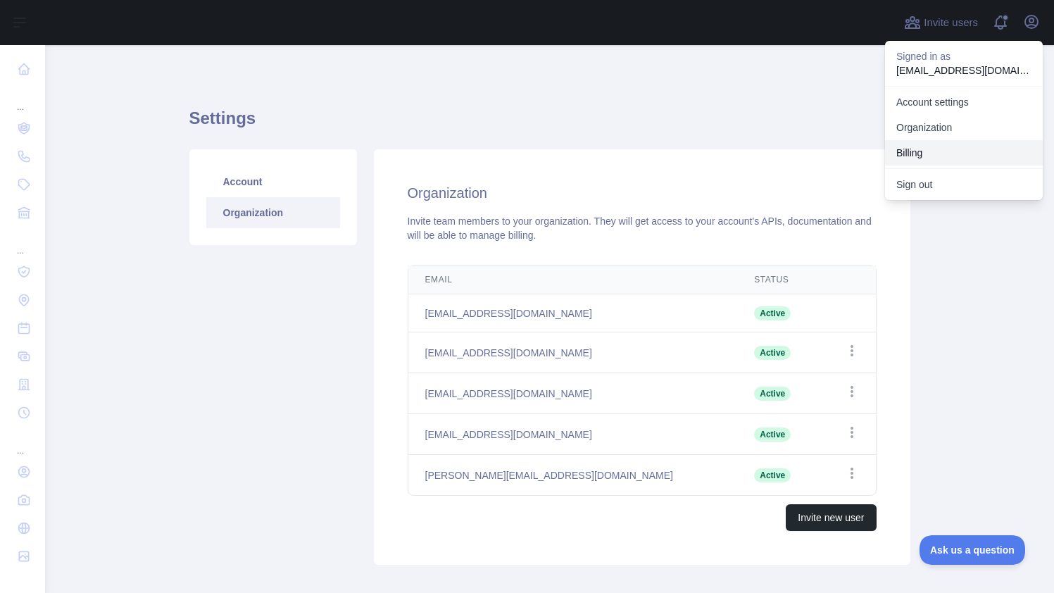
click at [908, 155] on button "Billing" at bounding box center [964, 152] width 158 height 25
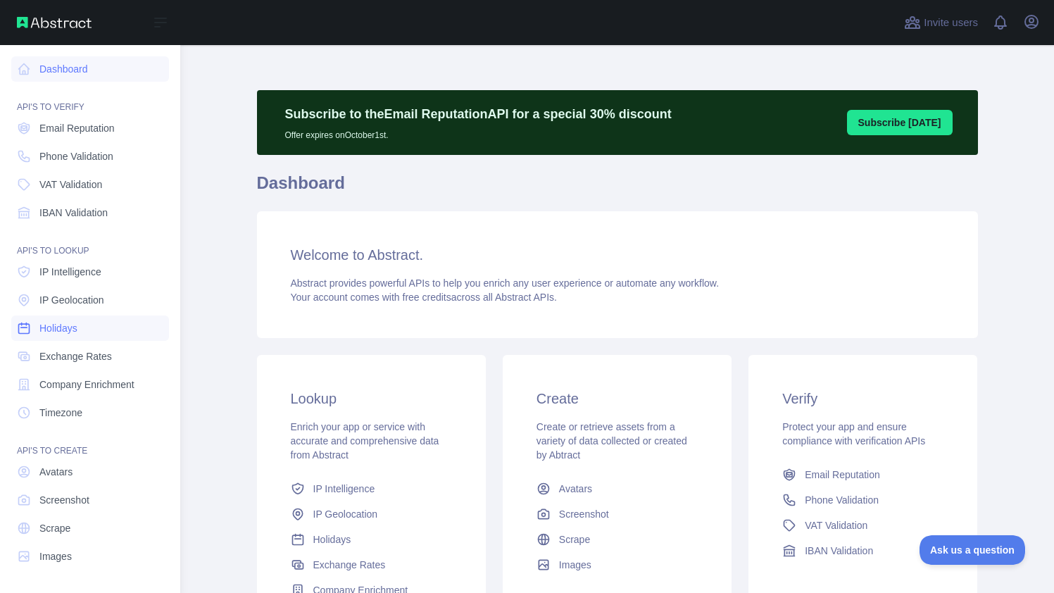
click at [82, 327] on link "Holidays" at bounding box center [90, 327] width 158 height 25
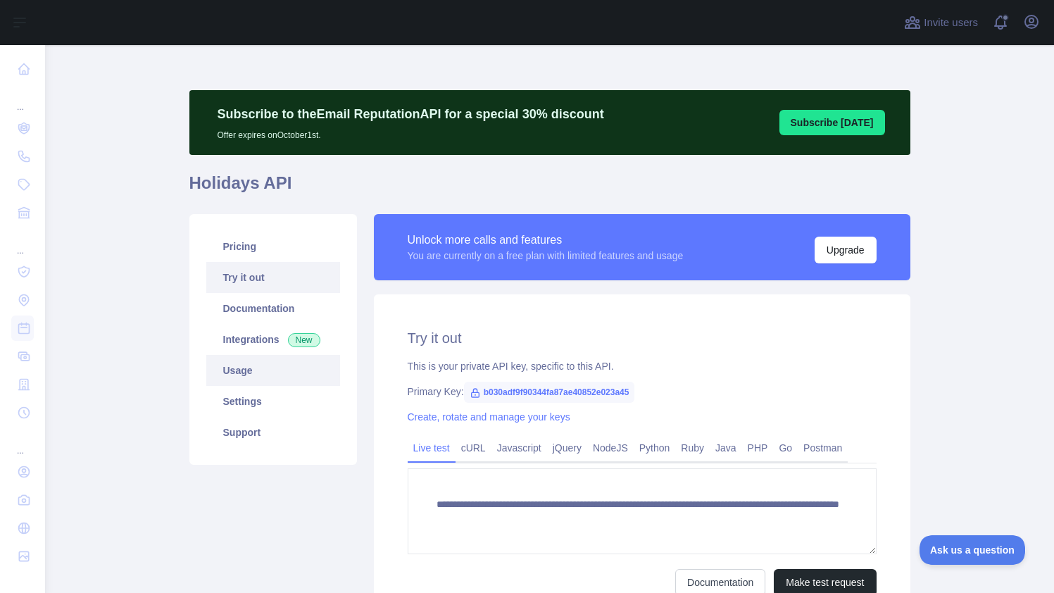
click at [257, 369] on link "Usage" at bounding box center [273, 370] width 134 height 31
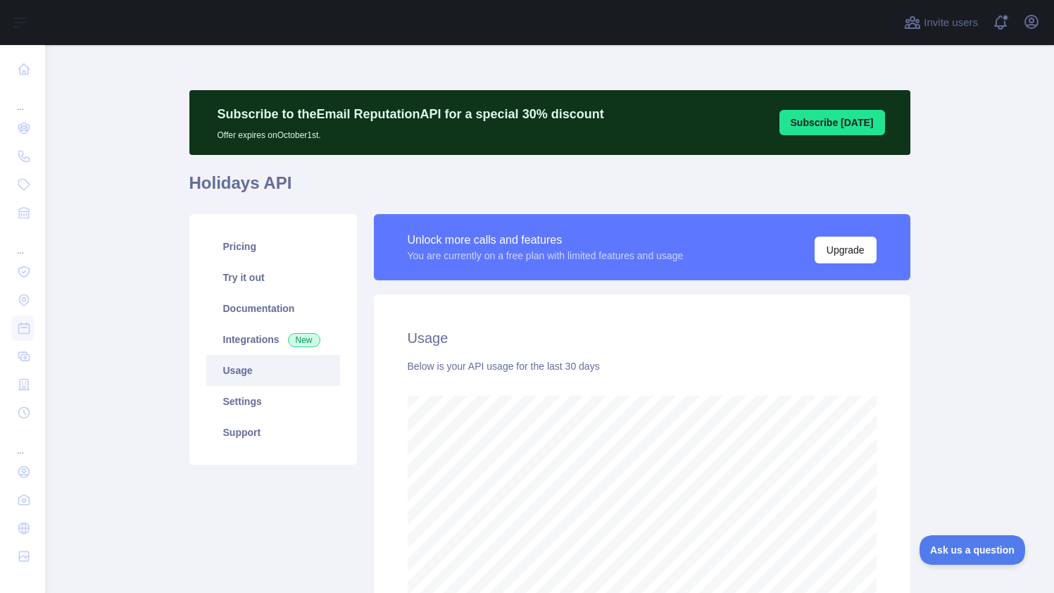
scroll to position [548, 1009]
click at [247, 256] on link "Pricing" at bounding box center [273, 246] width 134 height 31
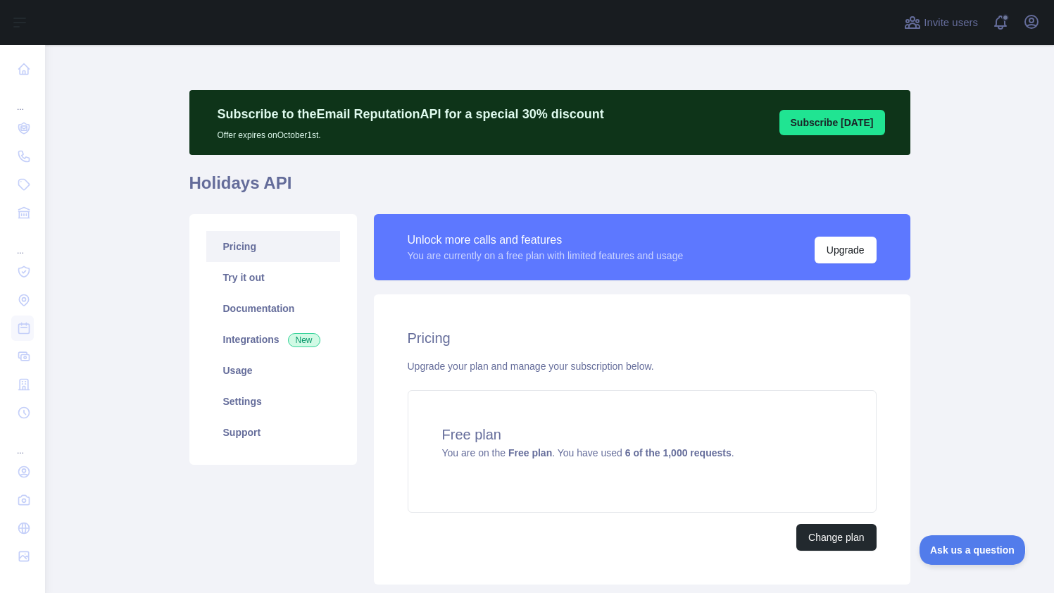
click at [859, 115] on button "Subscribe [DATE]" at bounding box center [832, 122] width 106 height 25
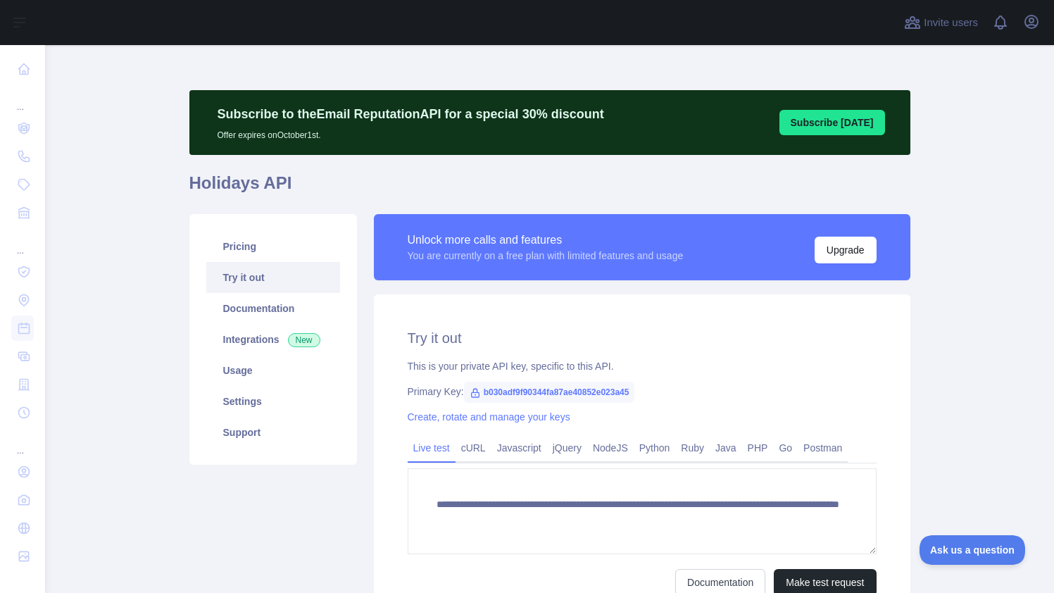
scroll to position [141, 0]
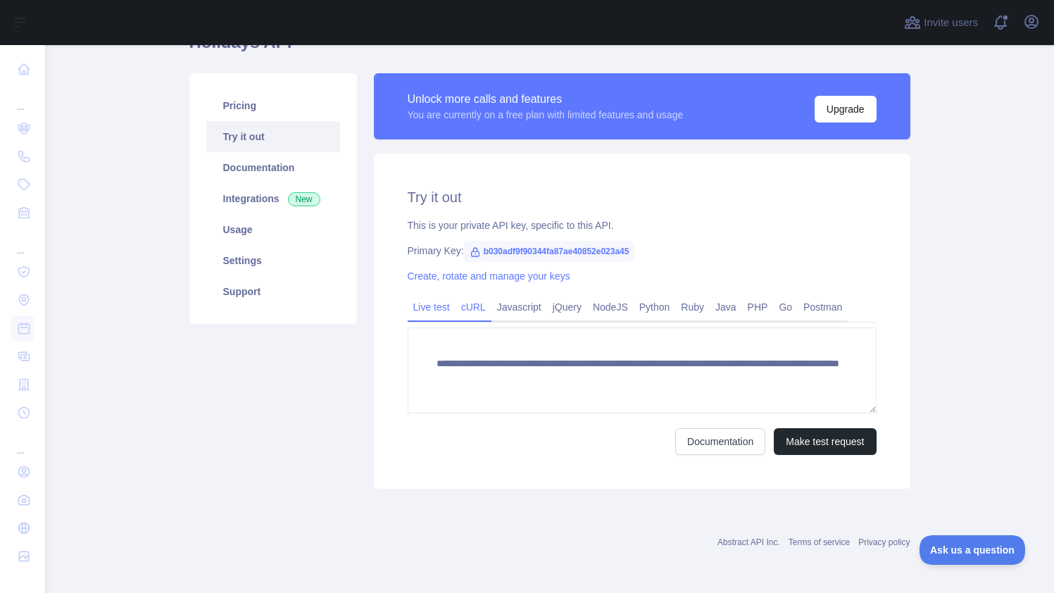
click at [460, 306] on link "cURL" at bounding box center [473, 307] width 36 height 23
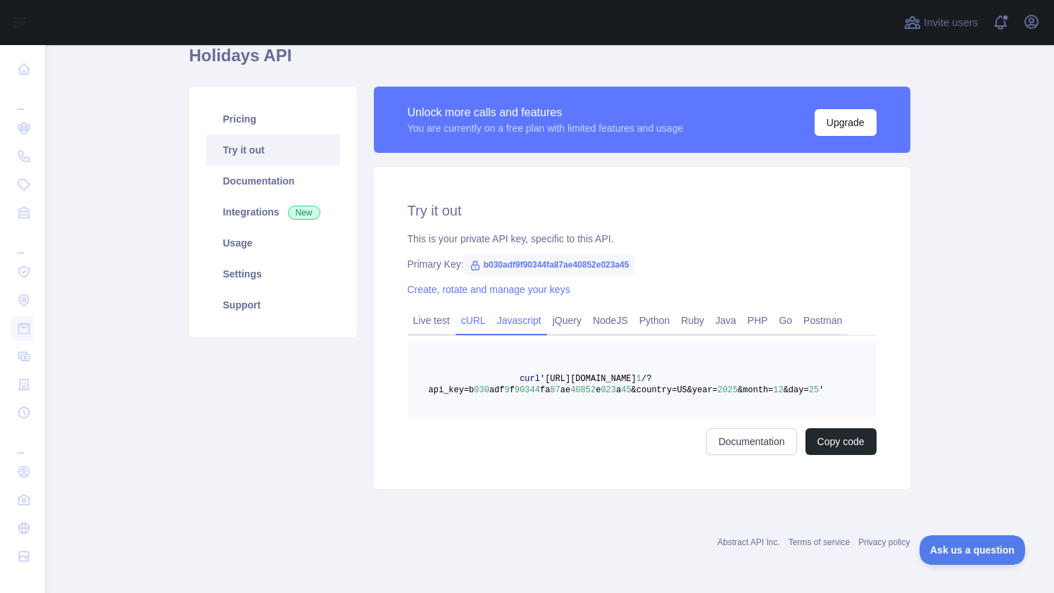
scroll to position [127, 0]
click at [514, 315] on link "Javascript" at bounding box center [519, 320] width 56 height 23
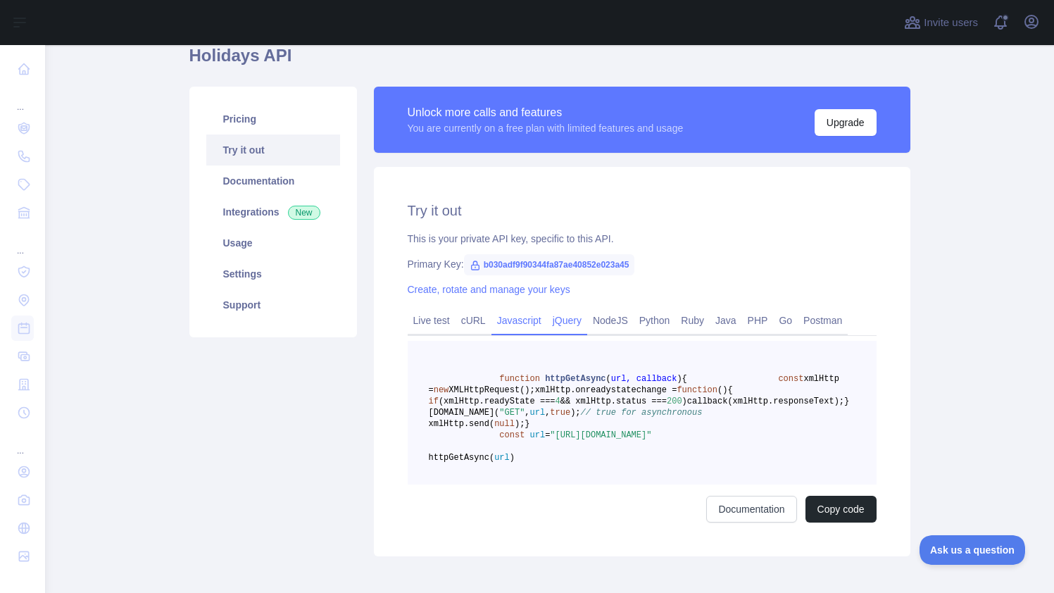
click at [560, 313] on link "jQuery" at bounding box center [567, 320] width 40 height 23
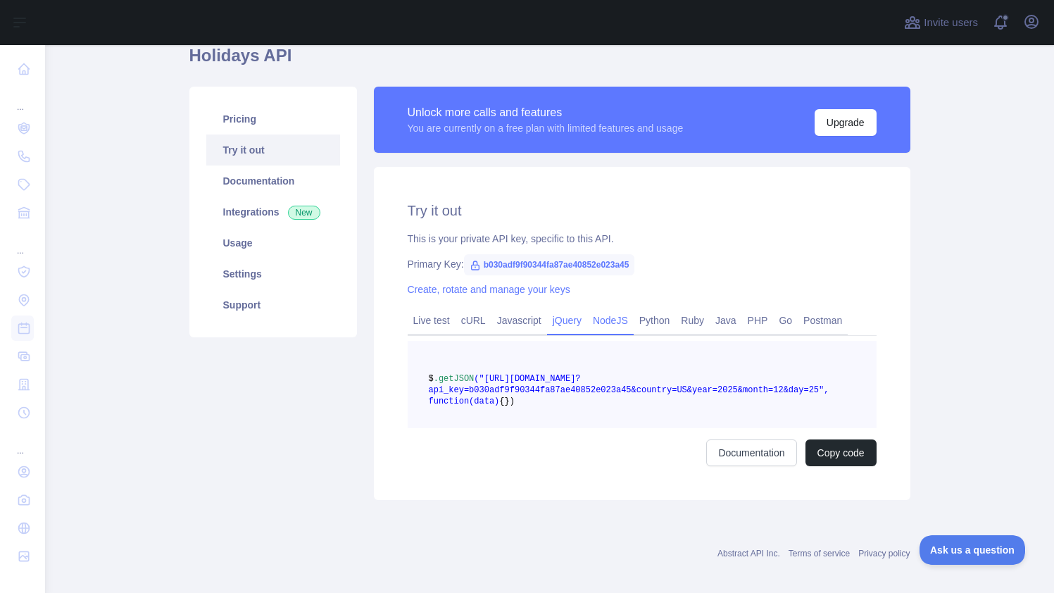
click at [603, 317] on link "NodeJS" at bounding box center [610, 320] width 46 height 23
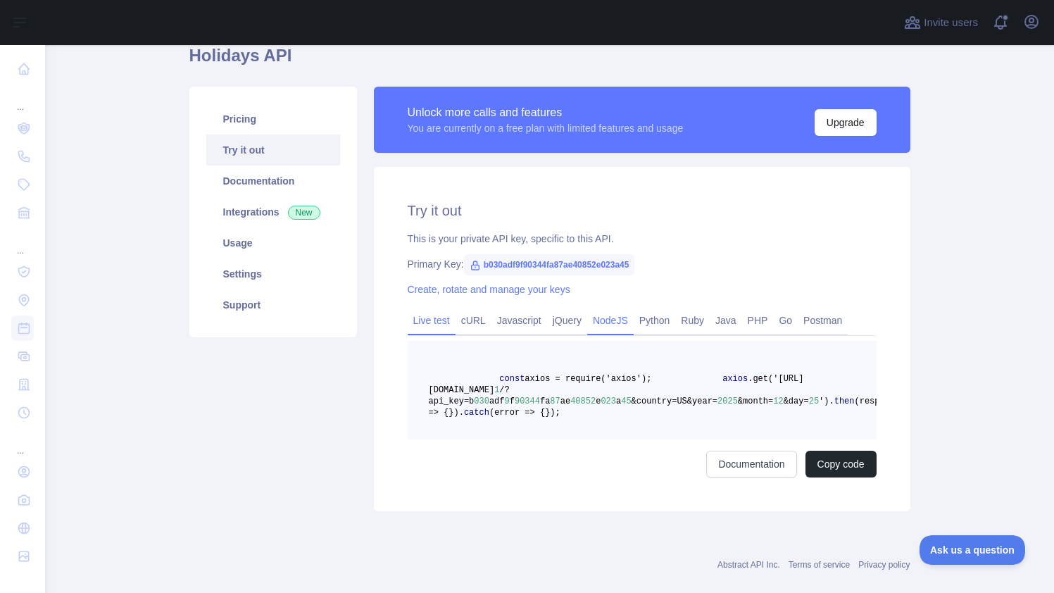
click at [413, 320] on link "Live test" at bounding box center [431, 320] width 48 height 23
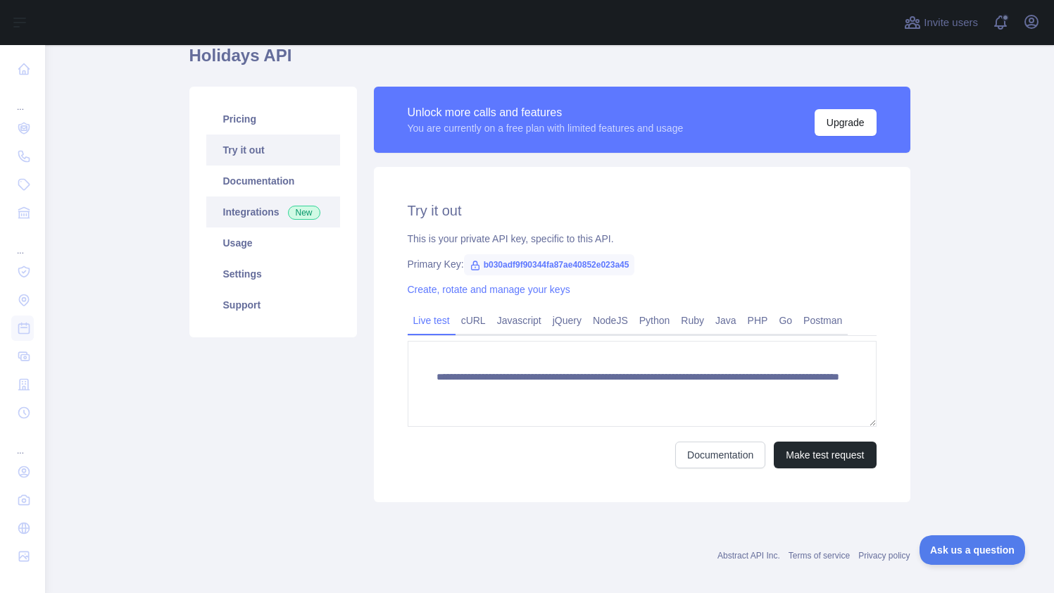
click at [253, 206] on link "Integrations New" at bounding box center [273, 211] width 134 height 31
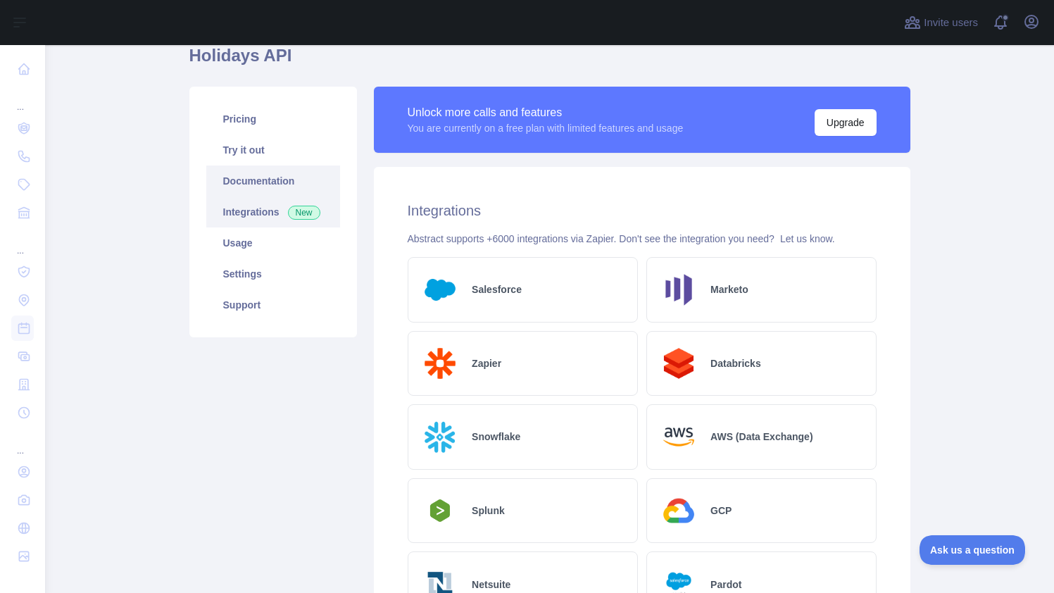
click at [264, 183] on link "Documentation" at bounding box center [273, 180] width 134 height 31
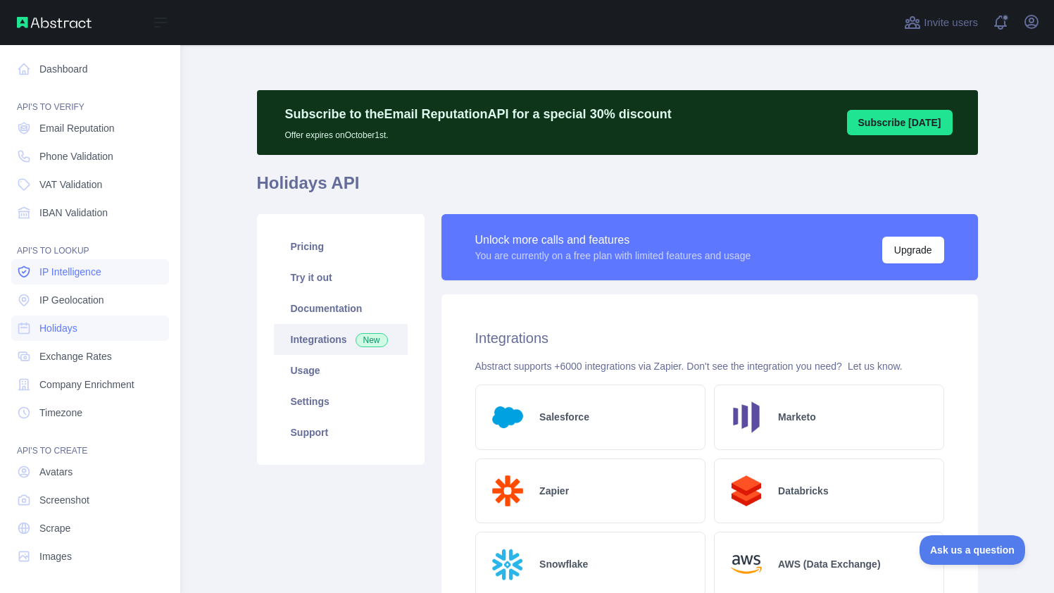
click at [93, 279] on link "IP Intelligence" at bounding box center [90, 271] width 158 height 25
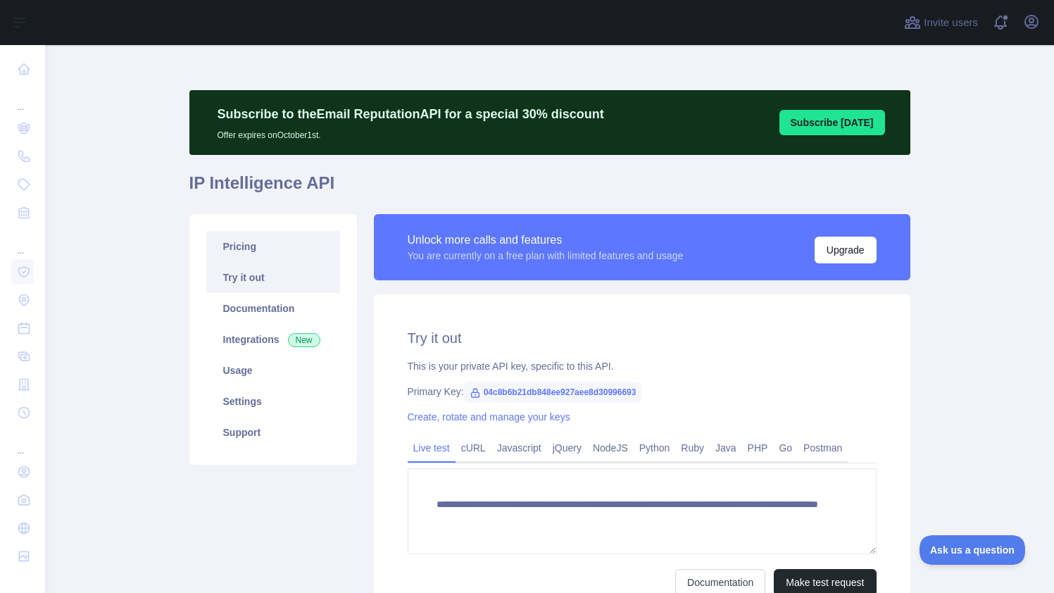
click at [250, 251] on link "Pricing" at bounding box center [273, 246] width 134 height 31
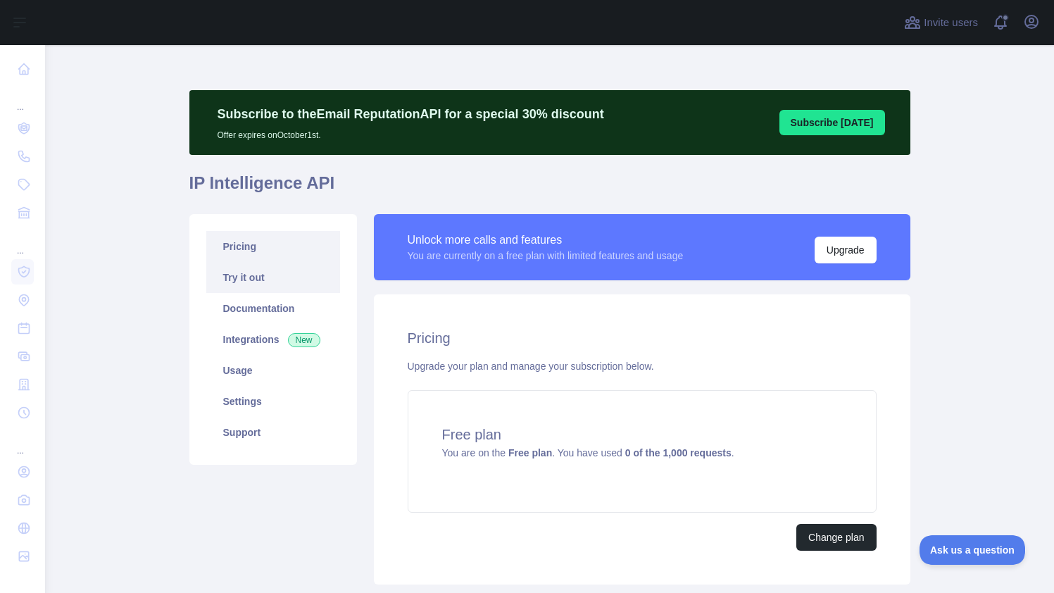
click at [239, 277] on link "Try it out" at bounding box center [273, 277] width 134 height 31
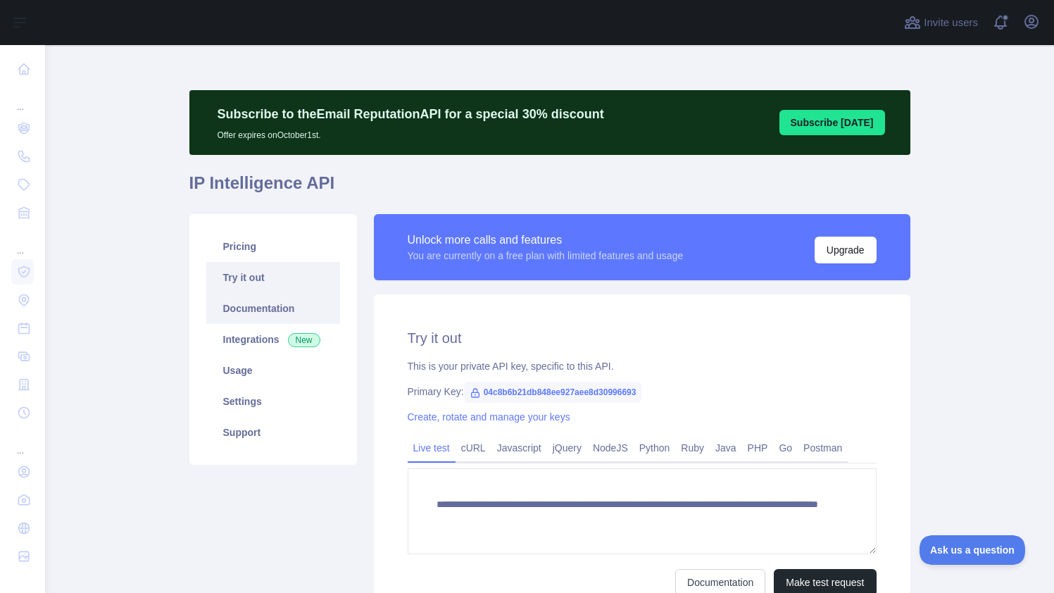
click at [245, 312] on link "Documentation" at bounding box center [273, 308] width 134 height 31
click at [254, 380] on link "Usage" at bounding box center [273, 370] width 134 height 31
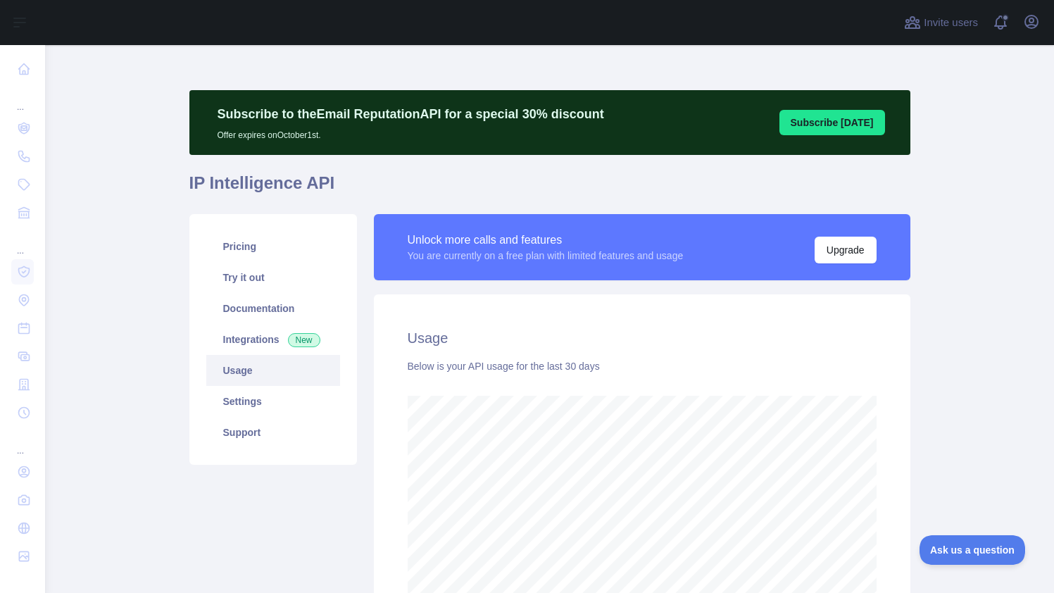
scroll to position [548, 1009]
click at [253, 405] on link "Settings" at bounding box center [273, 401] width 134 height 31
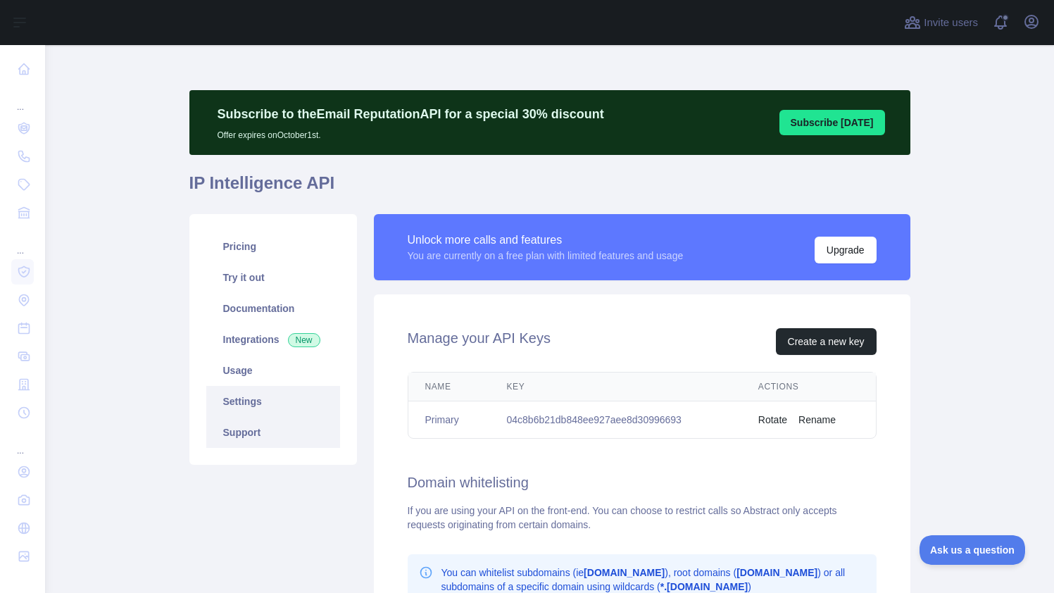
click at [259, 434] on link "Support" at bounding box center [273, 432] width 134 height 31
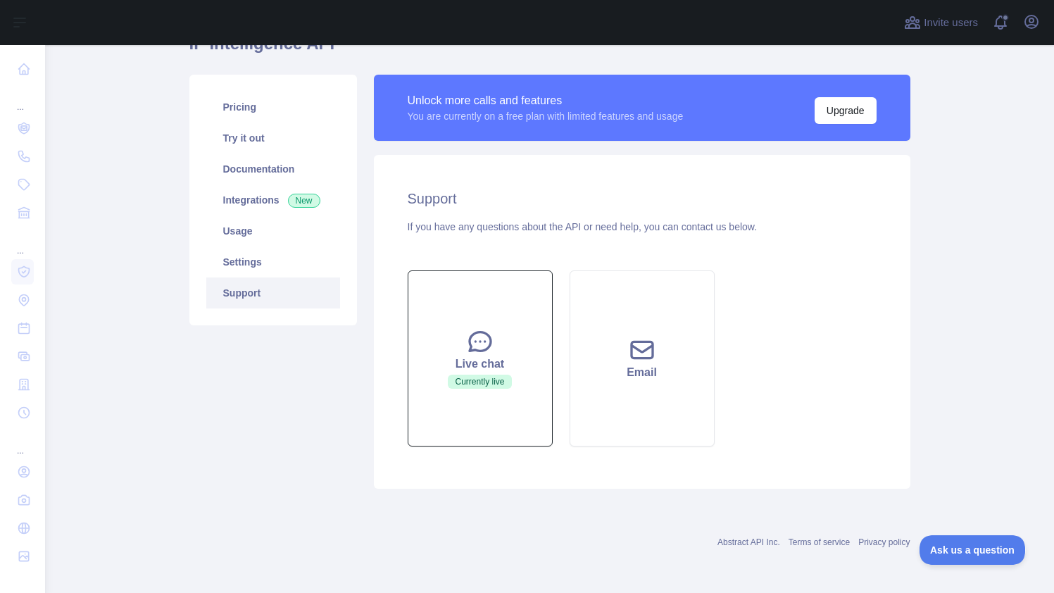
scroll to position [0, 0]
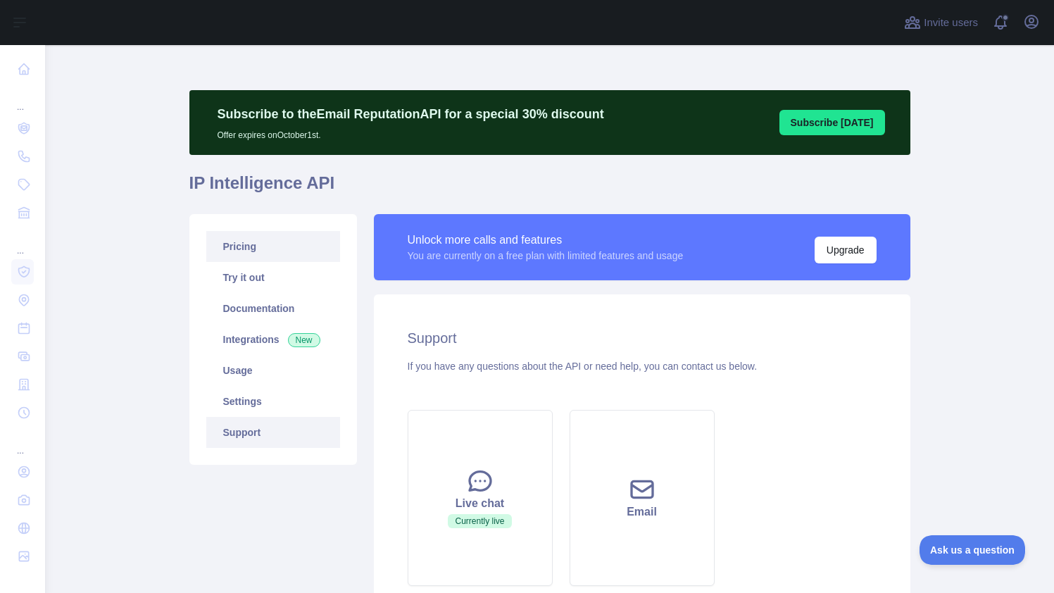
click at [233, 257] on link "Pricing" at bounding box center [273, 246] width 134 height 31
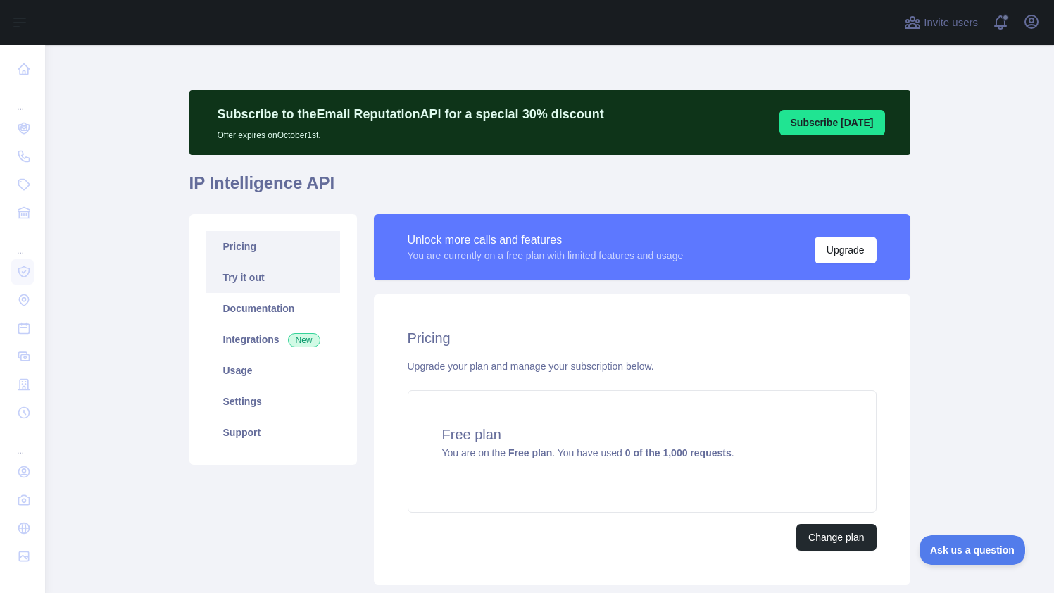
click at [284, 263] on link "Try it out" at bounding box center [273, 277] width 134 height 31
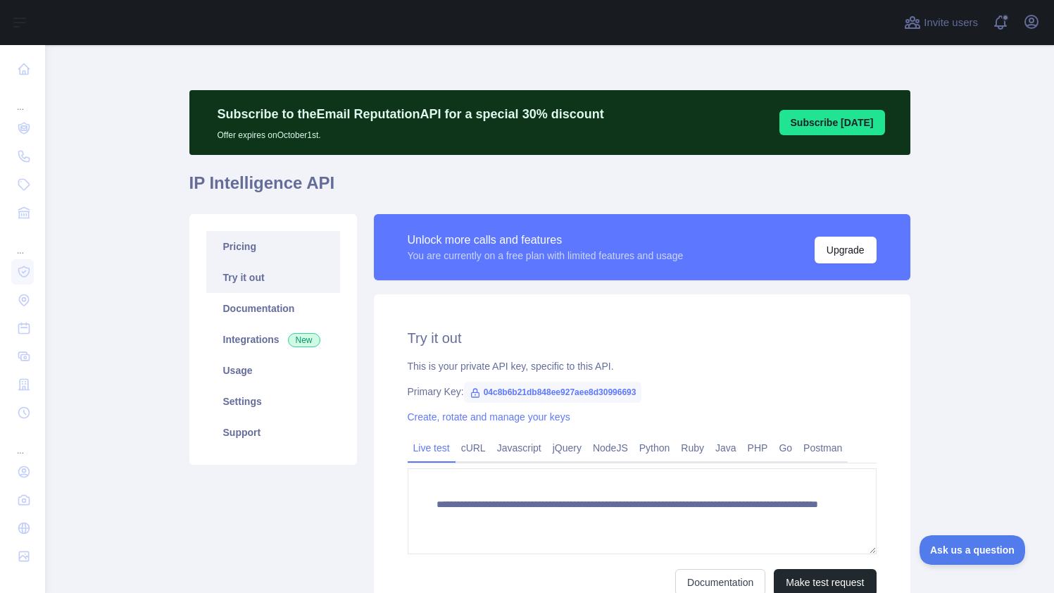
click at [272, 251] on link "Pricing" at bounding box center [273, 246] width 134 height 31
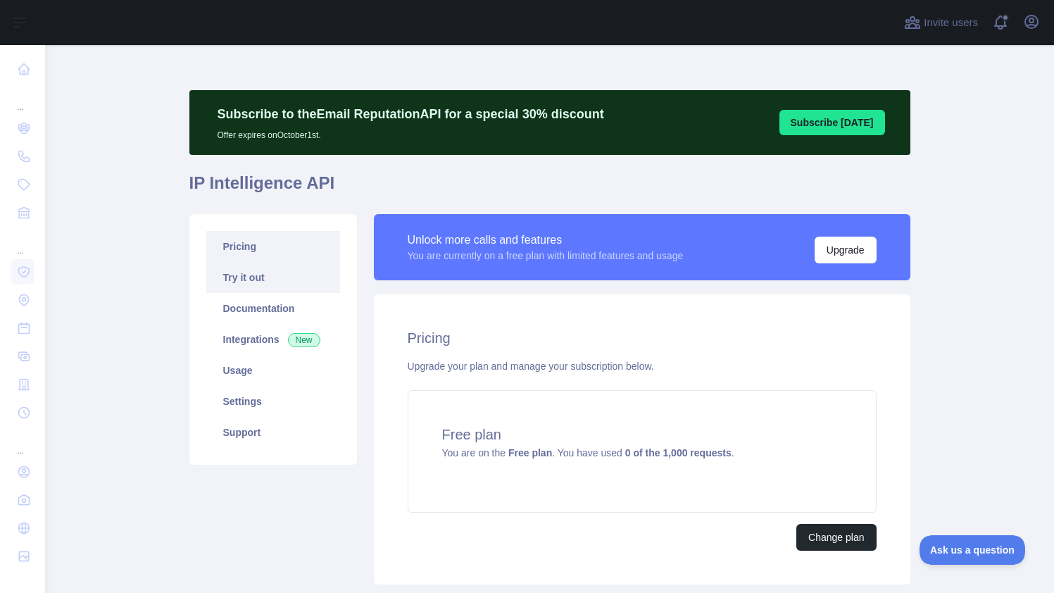
click at [262, 284] on link "Try it out" at bounding box center [273, 277] width 134 height 31
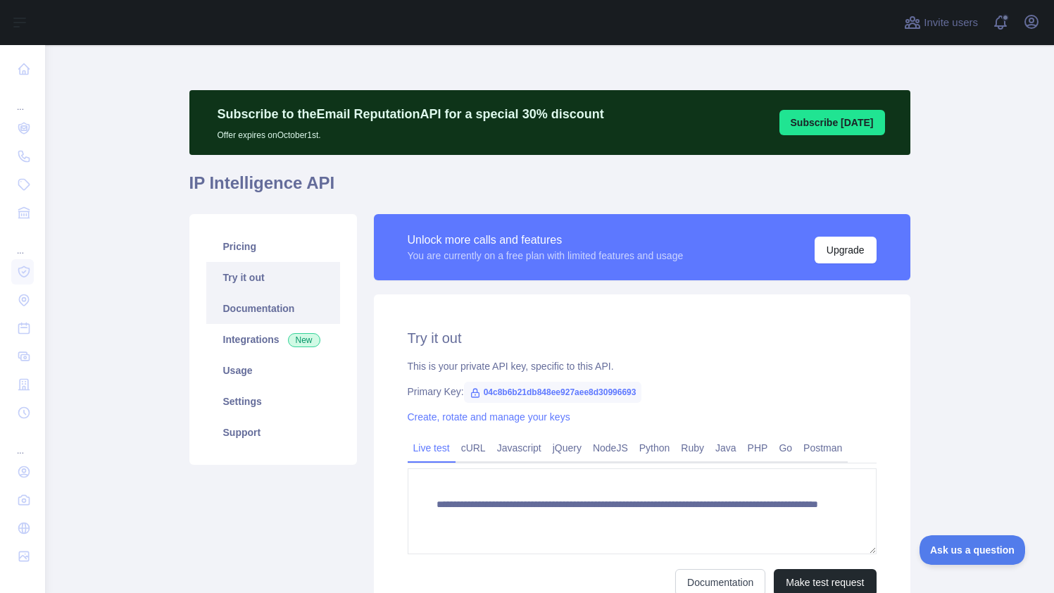
click at [259, 304] on link "Documentation" at bounding box center [273, 308] width 134 height 31
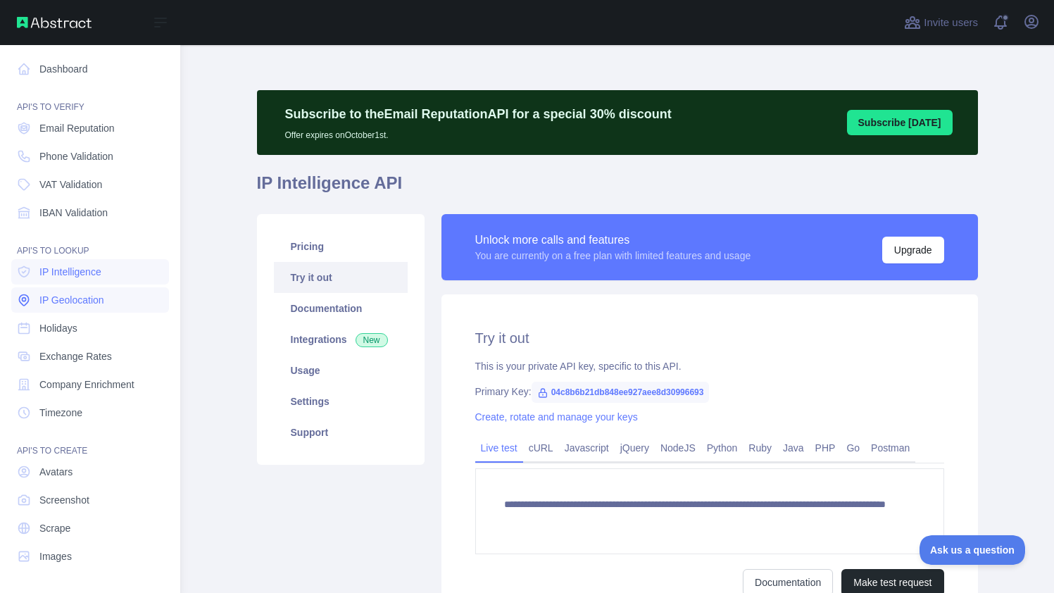
click at [71, 290] on link "IP Geolocation" at bounding box center [90, 299] width 158 height 25
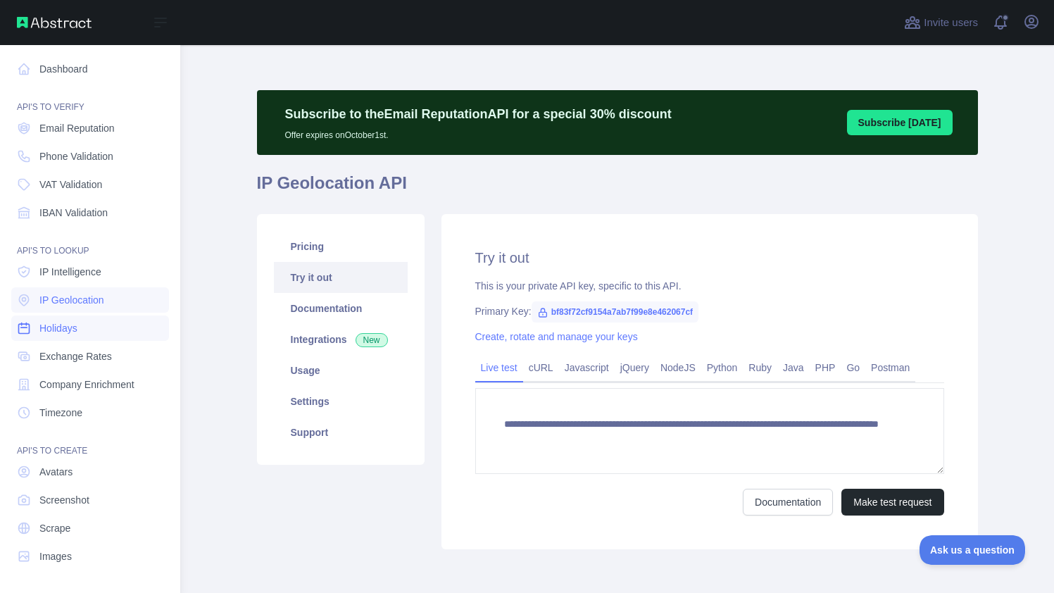
click at [64, 317] on link "Holidays" at bounding box center [90, 327] width 158 height 25
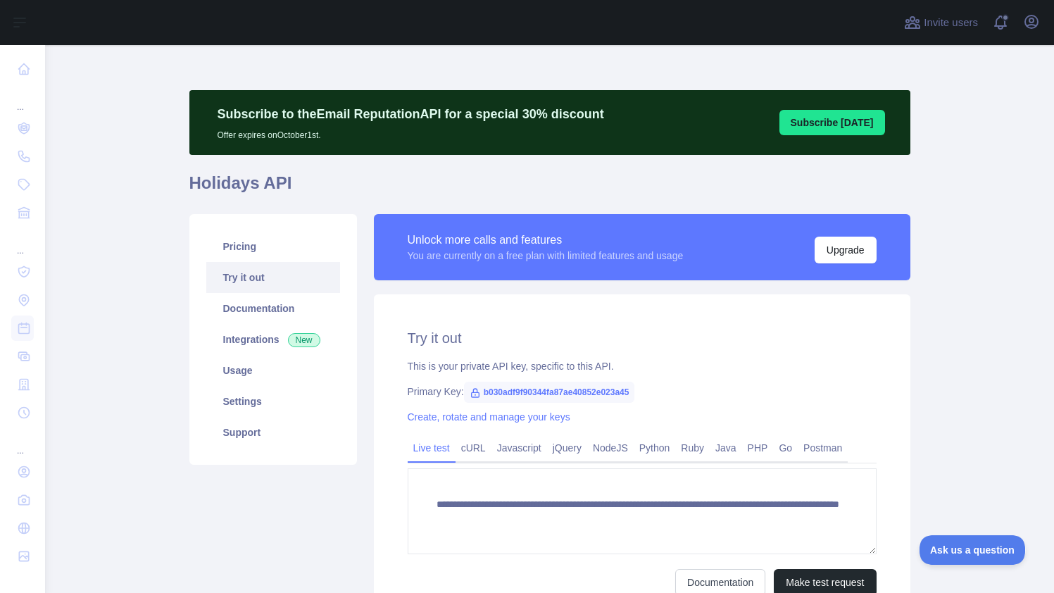
click at [799, 122] on button "Subscribe [DATE]" at bounding box center [832, 122] width 106 height 25
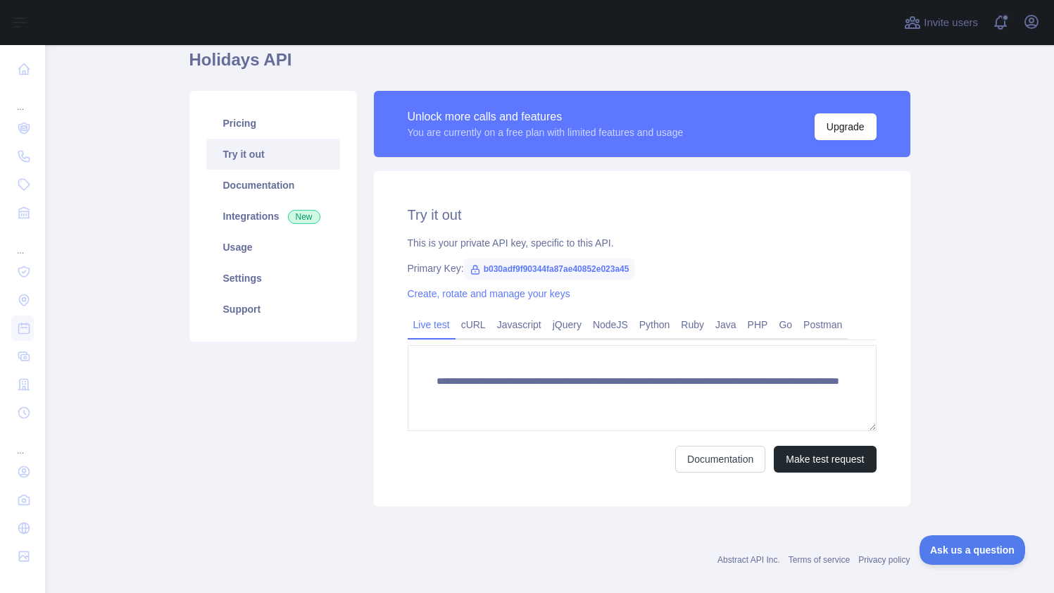
scroll to position [126, 0]
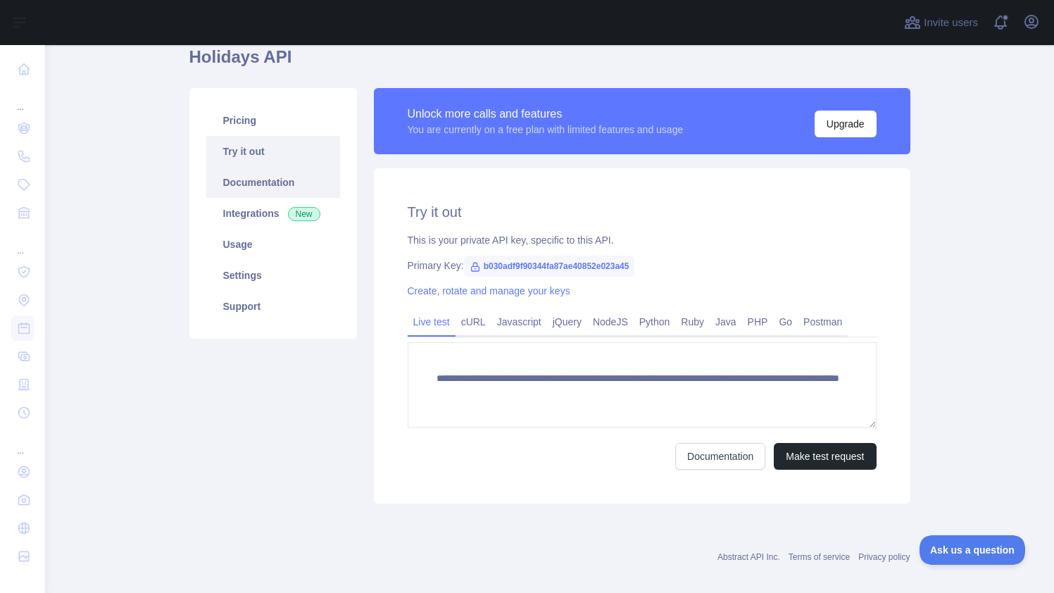
click at [255, 190] on link "Documentation" at bounding box center [273, 182] width 134 height 31
click at [272, 255] on link "Usage" at bounding box center [273, 244] width 134 height 31
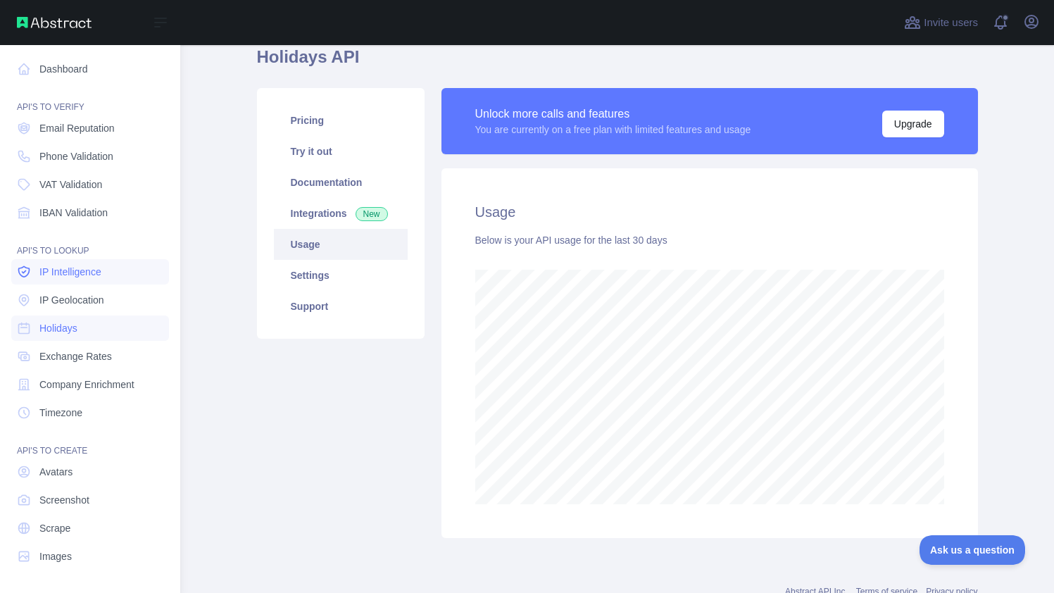
scroll to position [703248, 702922]
click at [58, 71] on link "Dashboard" at bounding box center [90, 68] width 158 height 25
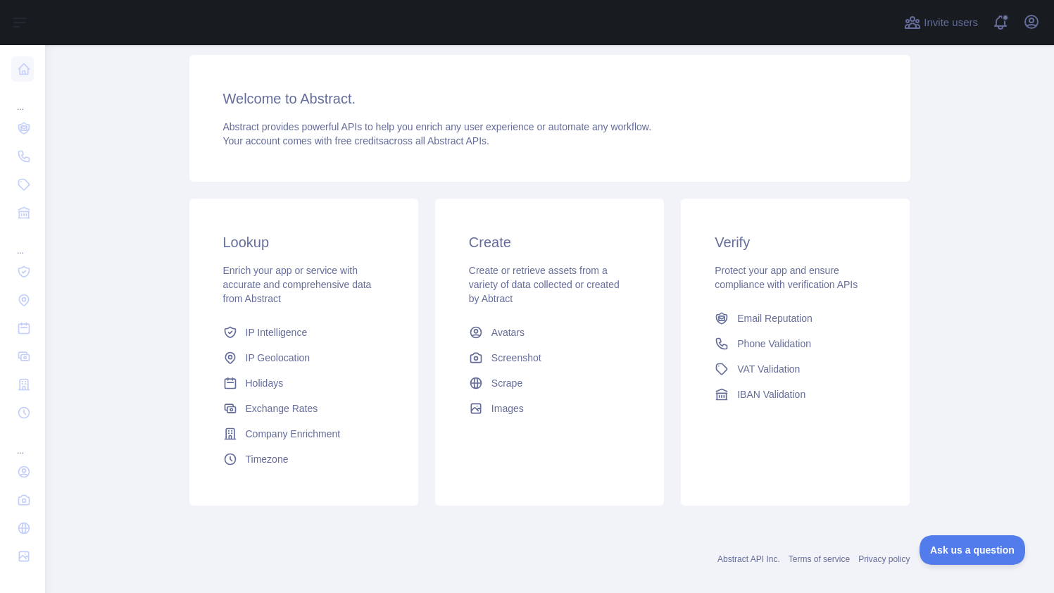
scroll to position [173, 0]
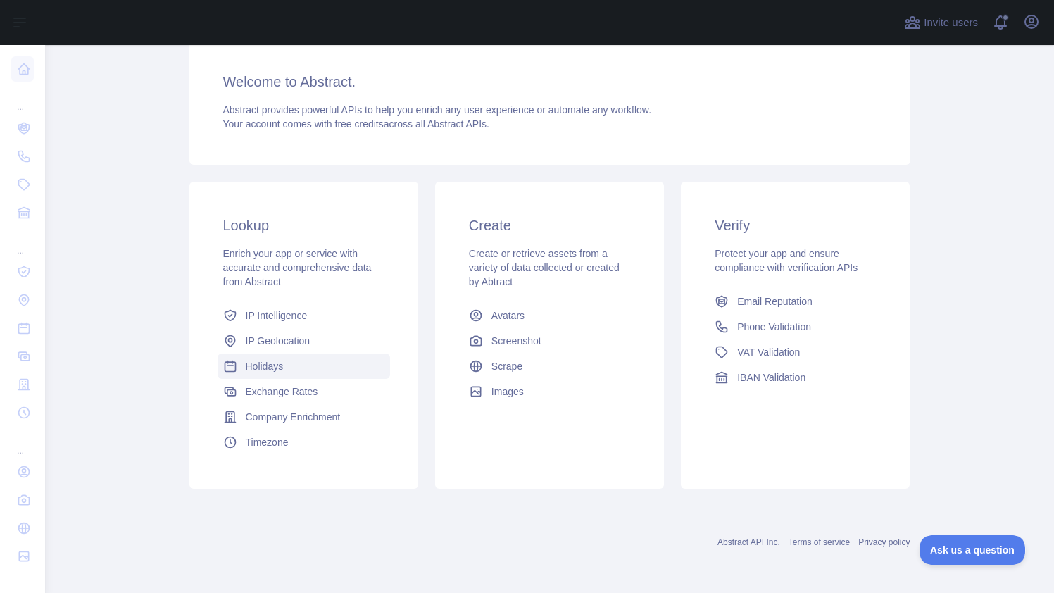
click at [279, 367] on span "Holidays" at bounding box center [265, 366] width 38 height 14
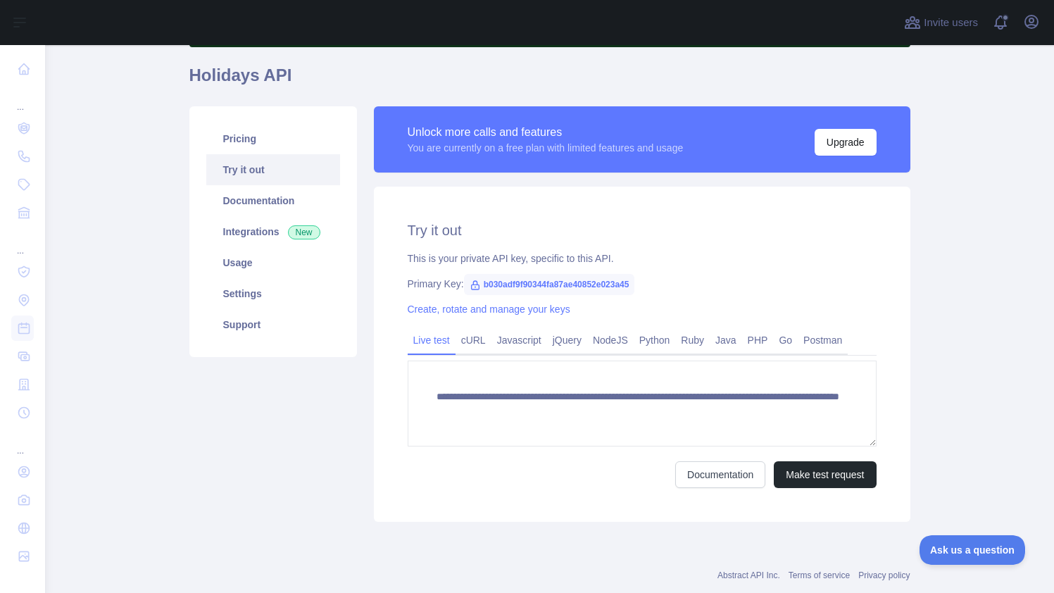
scroll to position [136, 0]
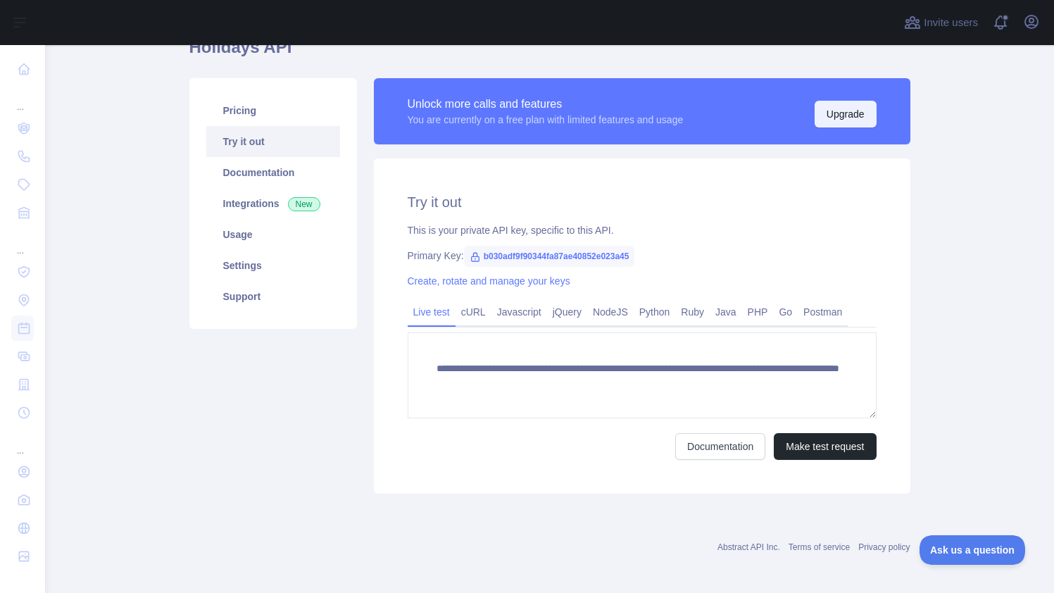
click at [842, 110] on button "Upgrade" at bounding box center [845, 114] width 62 height 27
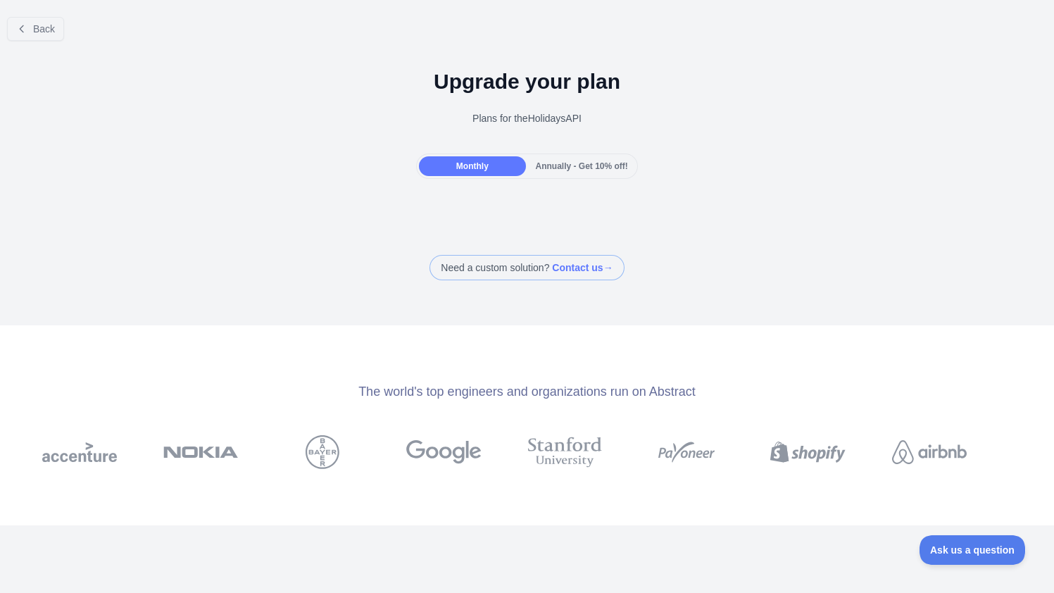
click at [567, 172] on div "Annually - Get 10% off!" at bounding box center [582, 166] width 106 height 20
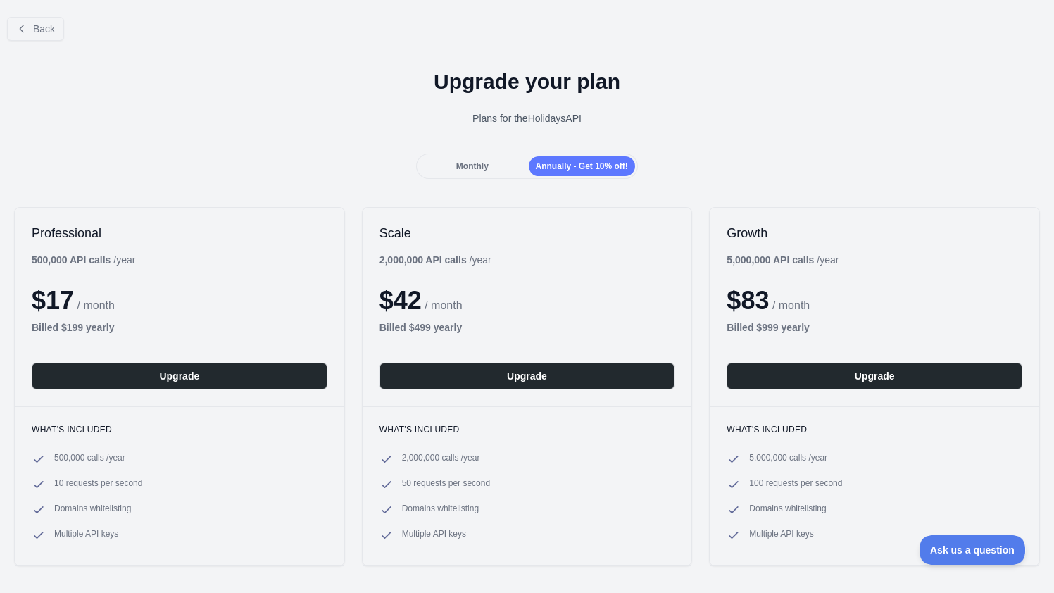
click at [449, 172] on div "Monthly" at bounding box center [472, 166] width 106 height 20
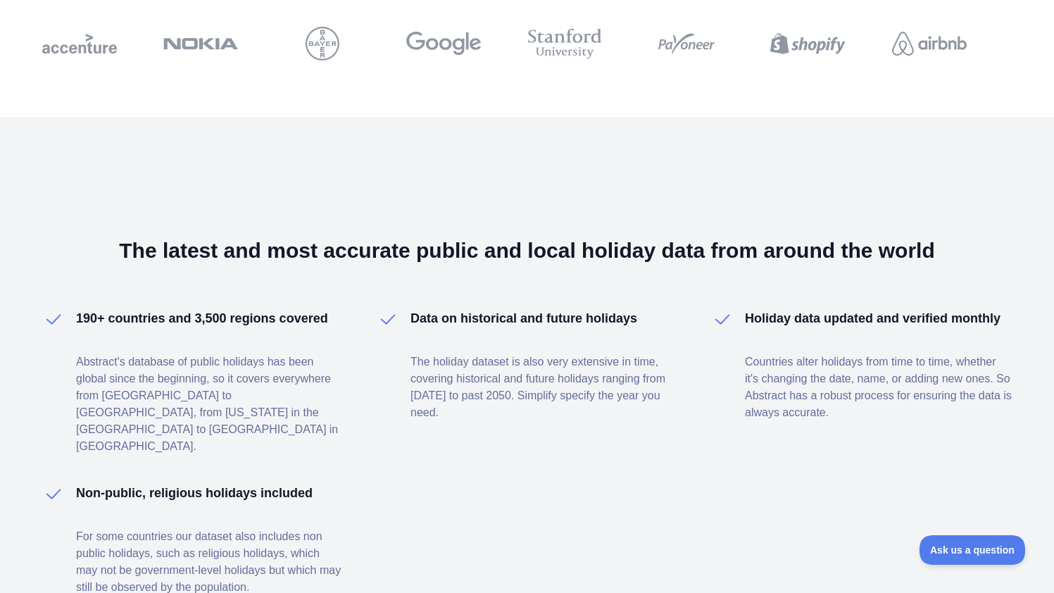
scroll to position [27, 0]
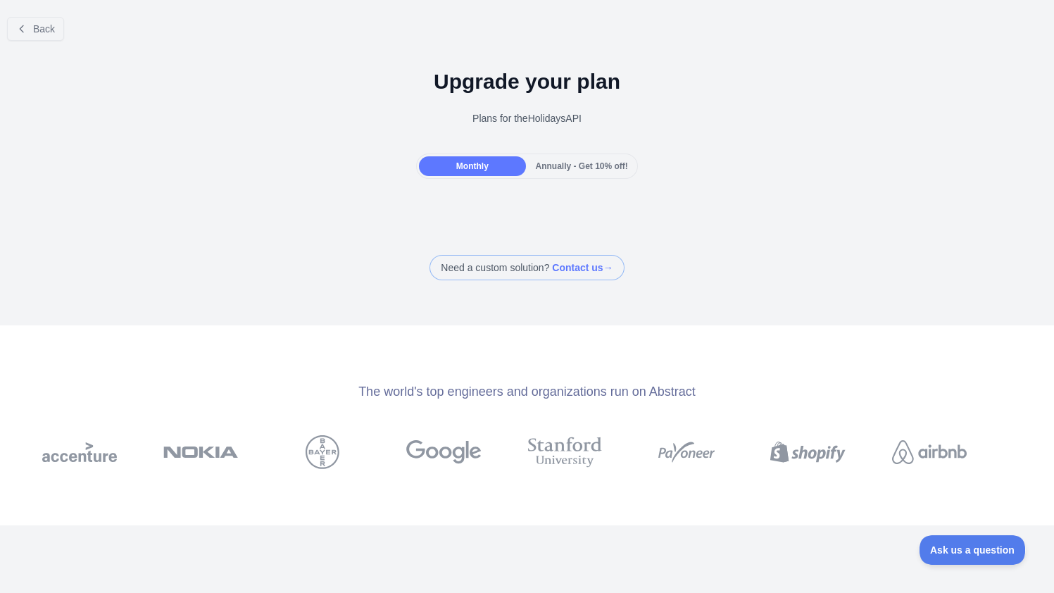
click at [587, 168] on span "Annually - Get 10% off!" at bounding box center [582, 166] width 92 height 10
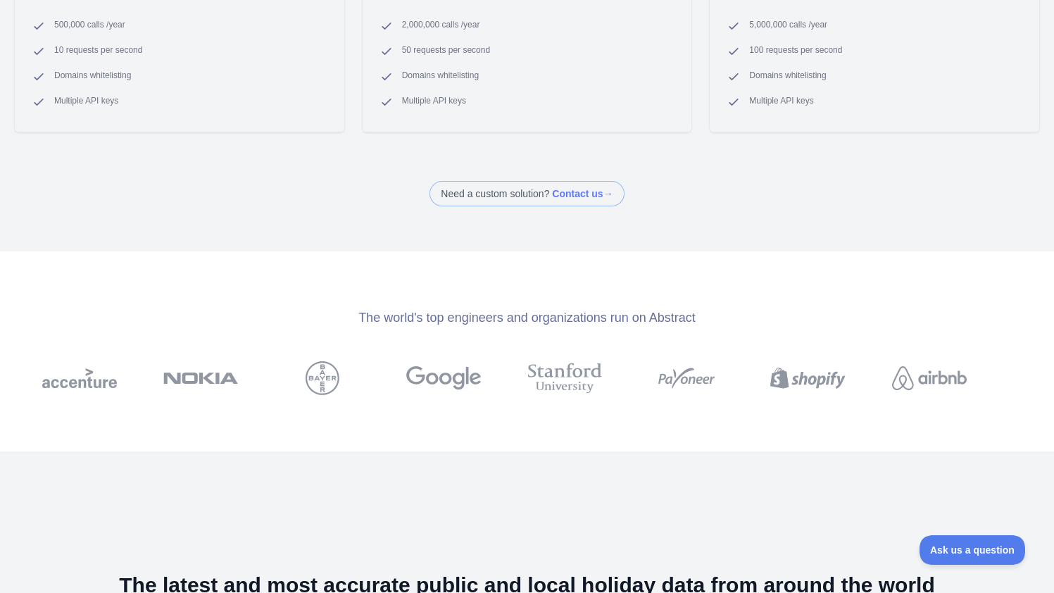
scroll to position [327, 0]
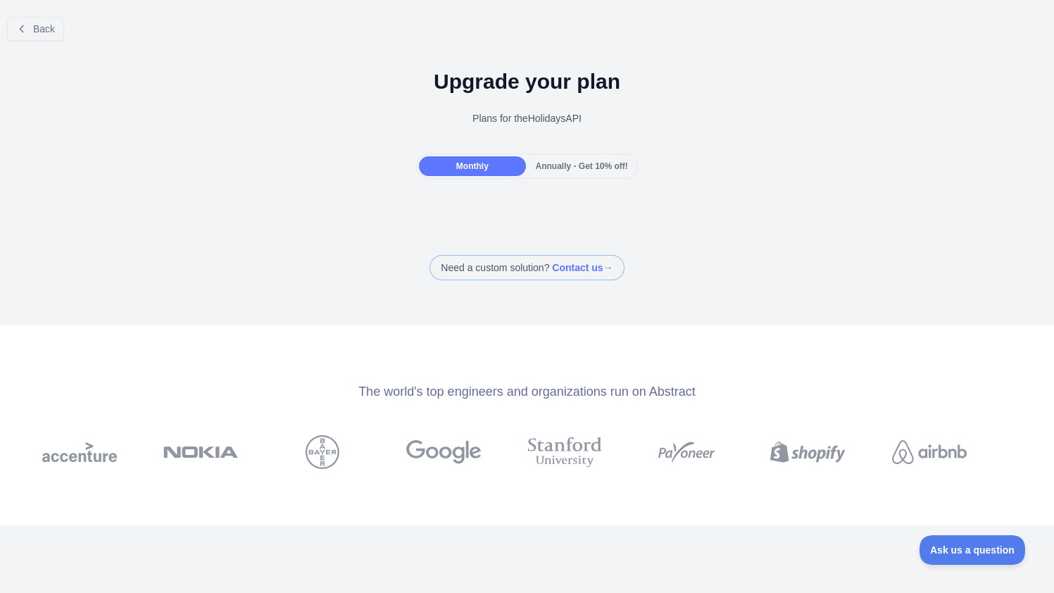
click at [564, 161] on span "Annually - Get 10% off!" at bounding box center [582, 166] width 92 height 10
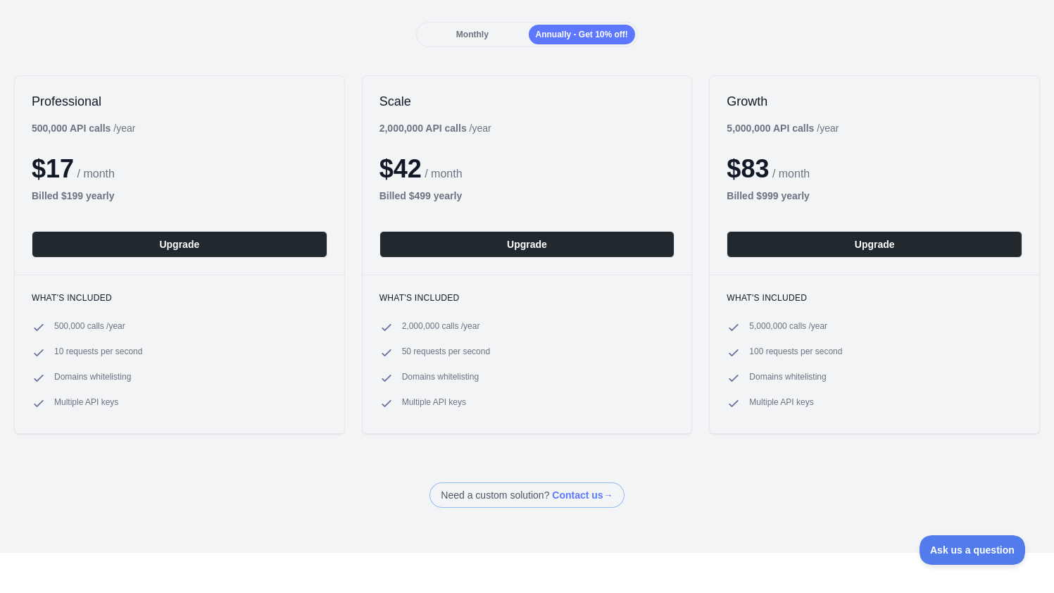
scroll to position [198, 0]
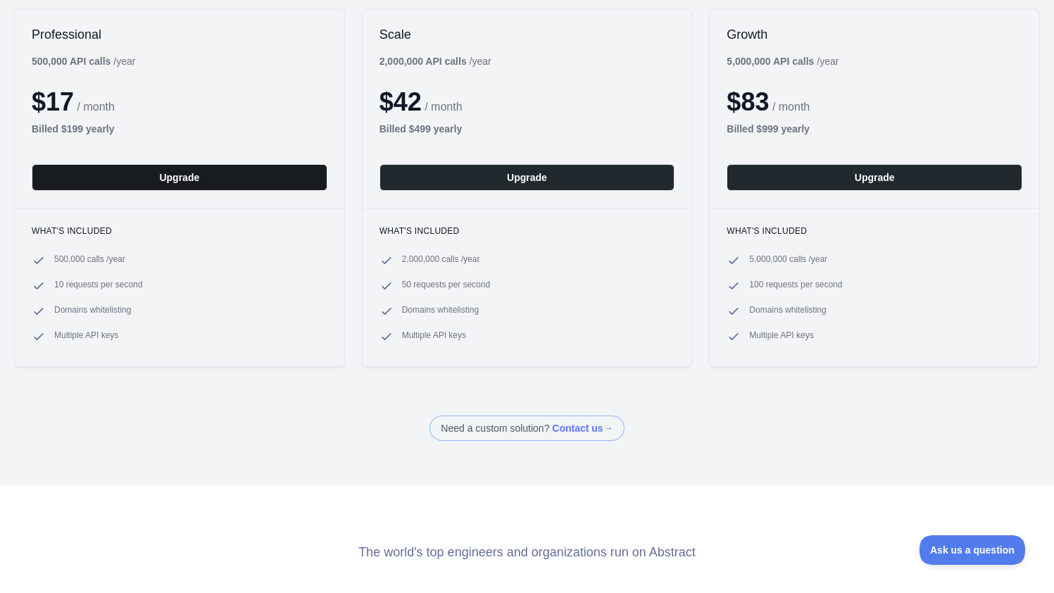
click at [141, 184] on button "Upgrade" at bounding box center [180, 177] width 296 height 27
